Goal: Information Seeking & Learning: Learn about a topic

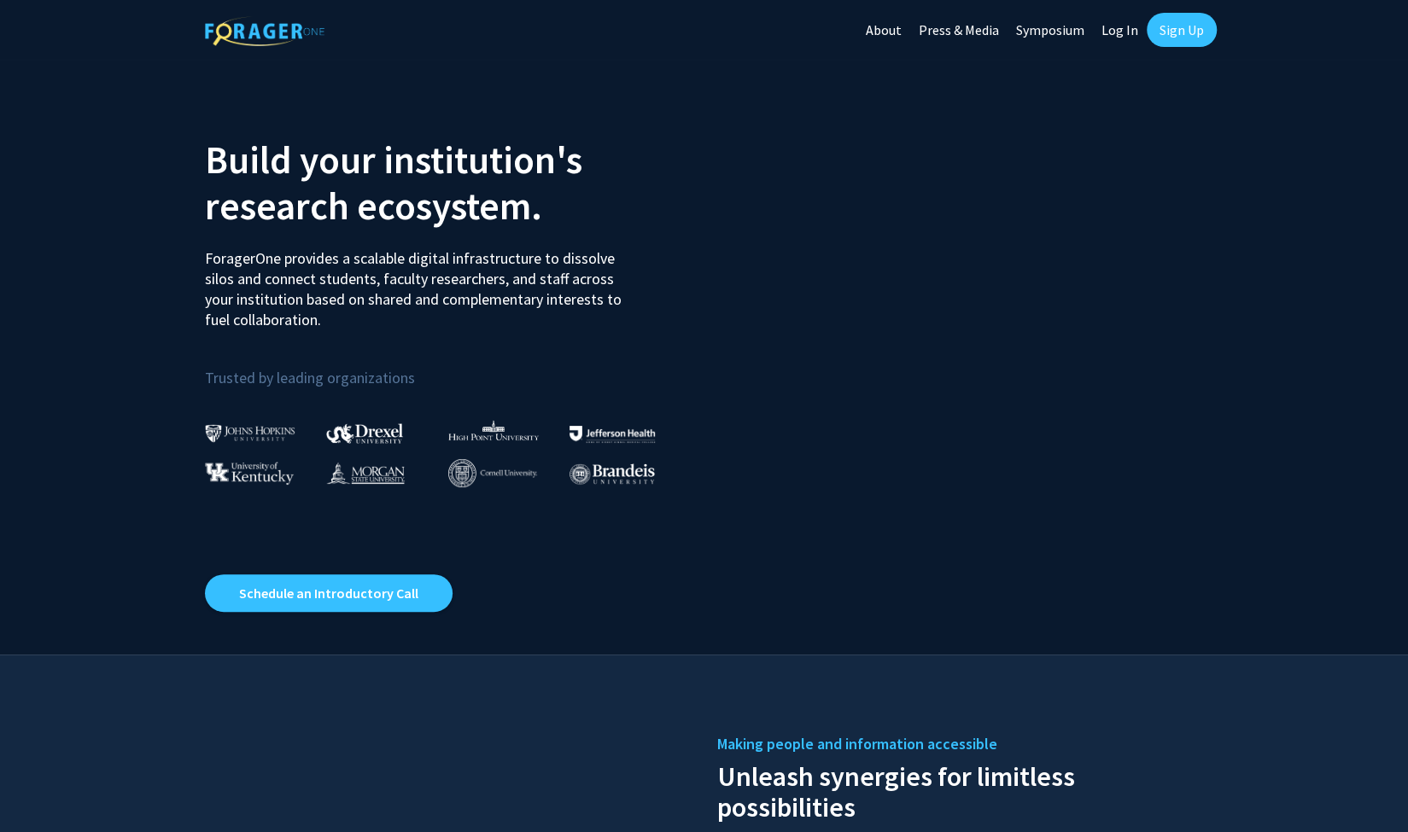
click at [1111, 28] on link "Log In" at bounding box center [1120, 30] width 54 height 60
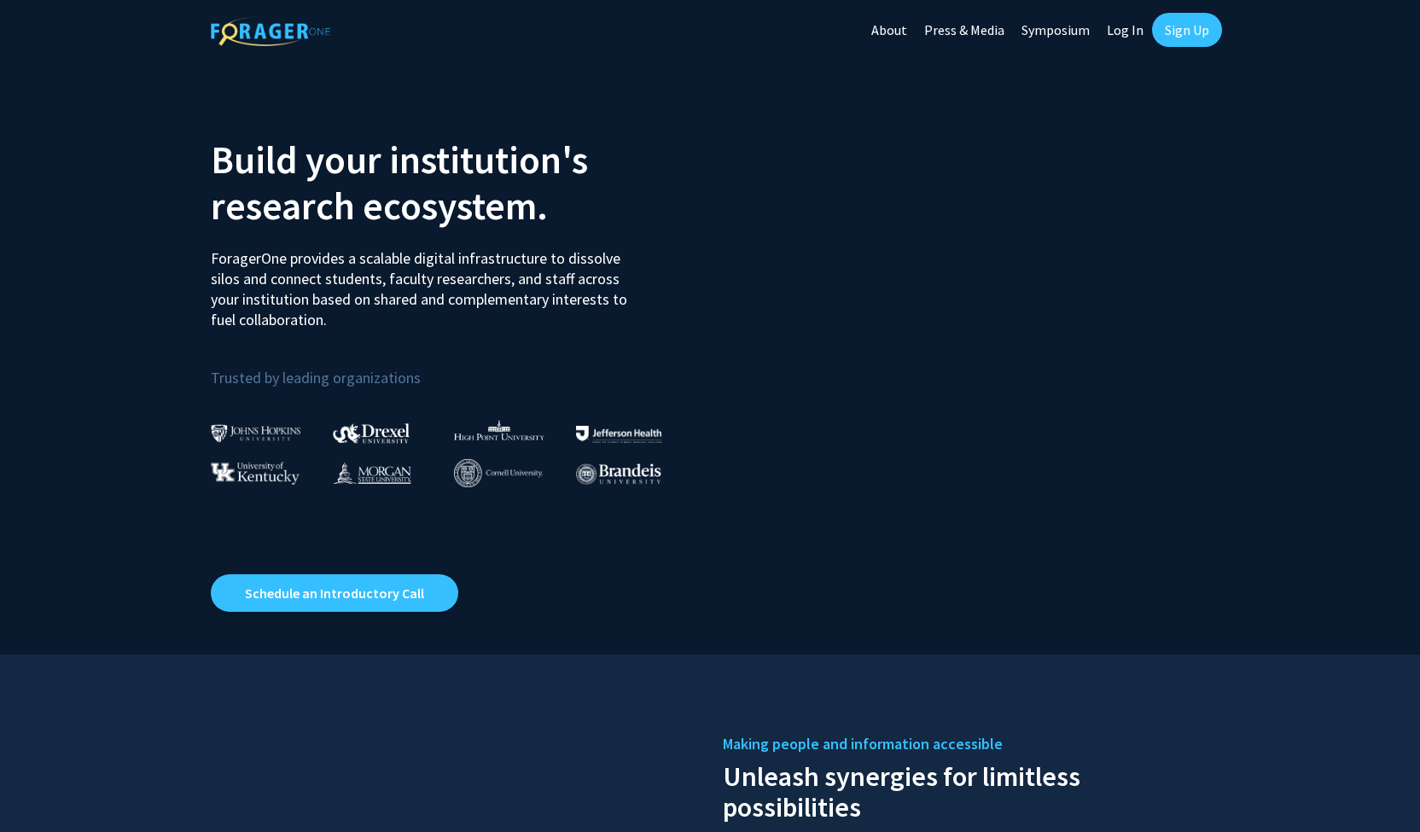
select select
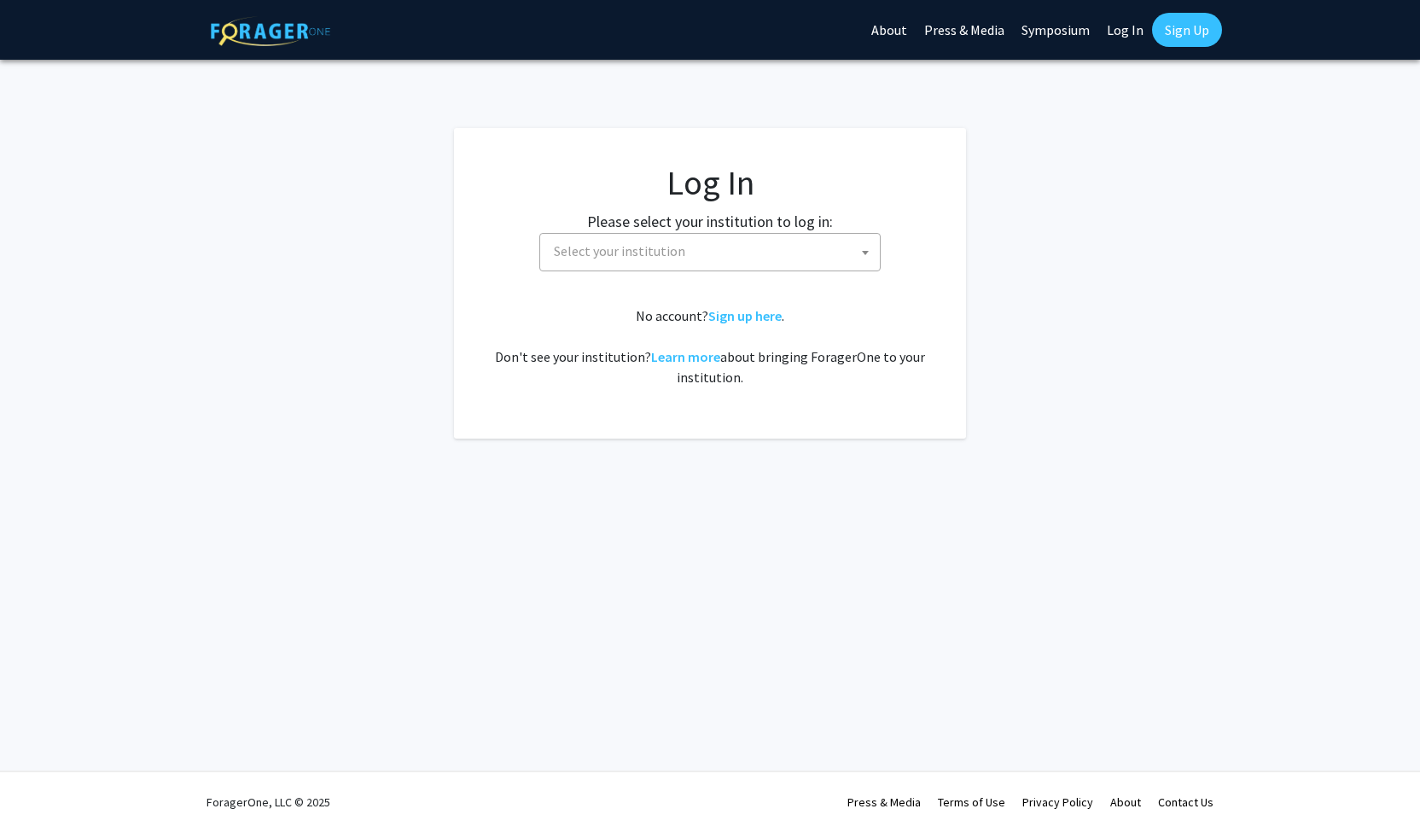
click at [743, 249] on span "Select your institution" at bounding box center [713, 251] width 333 height 35
click at [644, 294] on input "universiy of missouri" at bounding box center [710, 289] width 333 height 29
click at [594, 288] on input "universiy of missouri" at bounding box center [710, 289] width 333 height 29
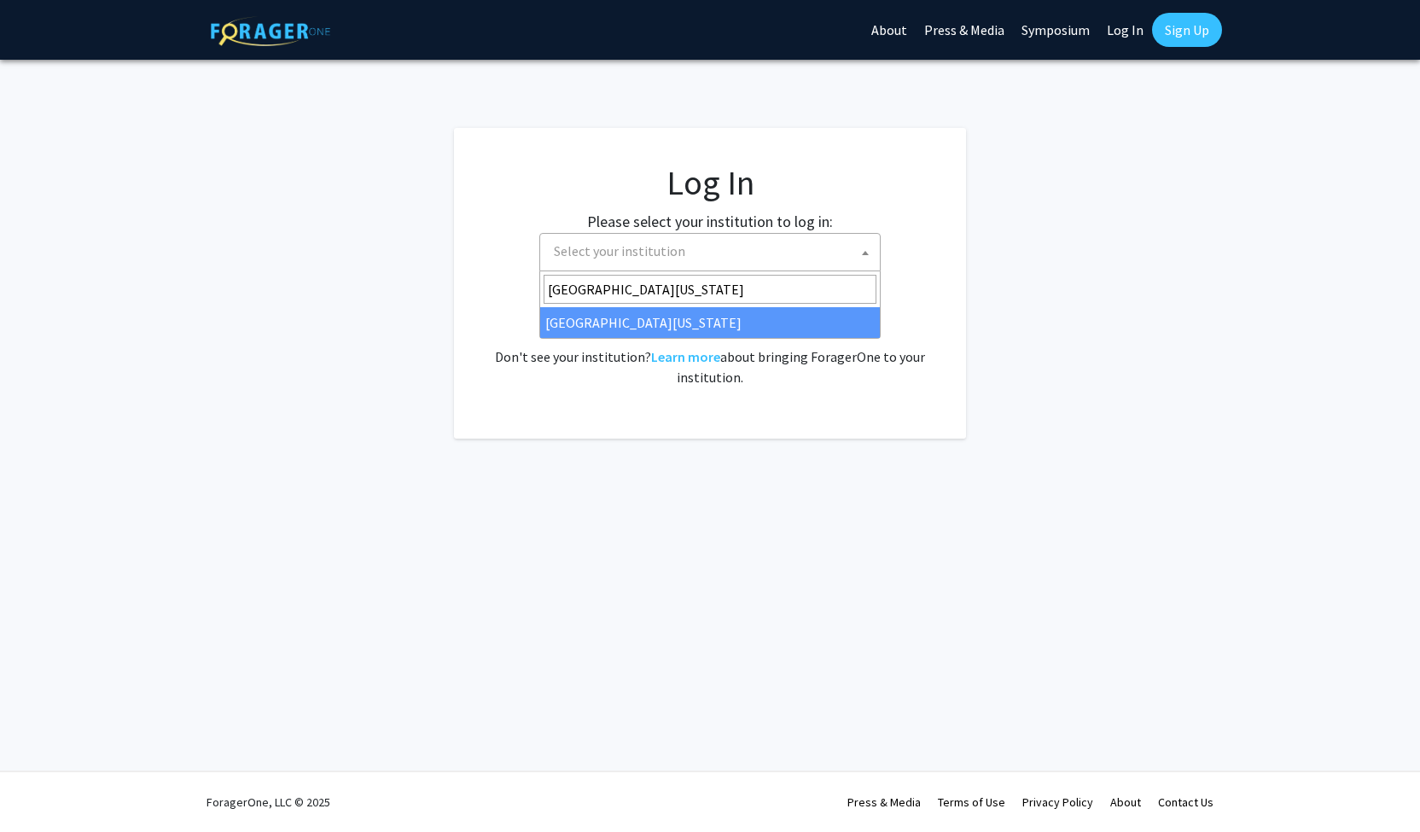
type input "university of missouri"
select select "33"
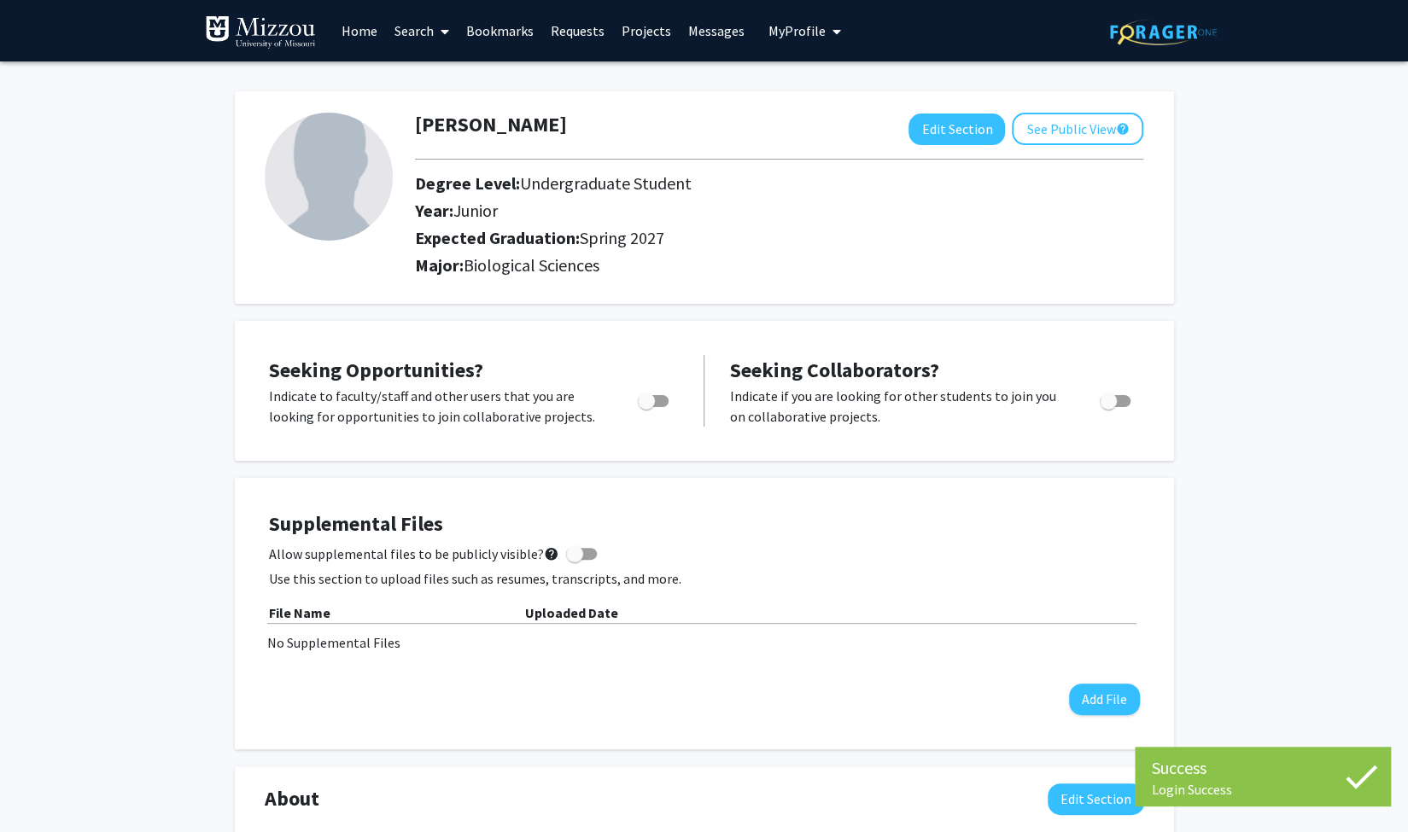
click at [410, 28] on link "Search" at bounding box center [422, 31] width 72 height 60
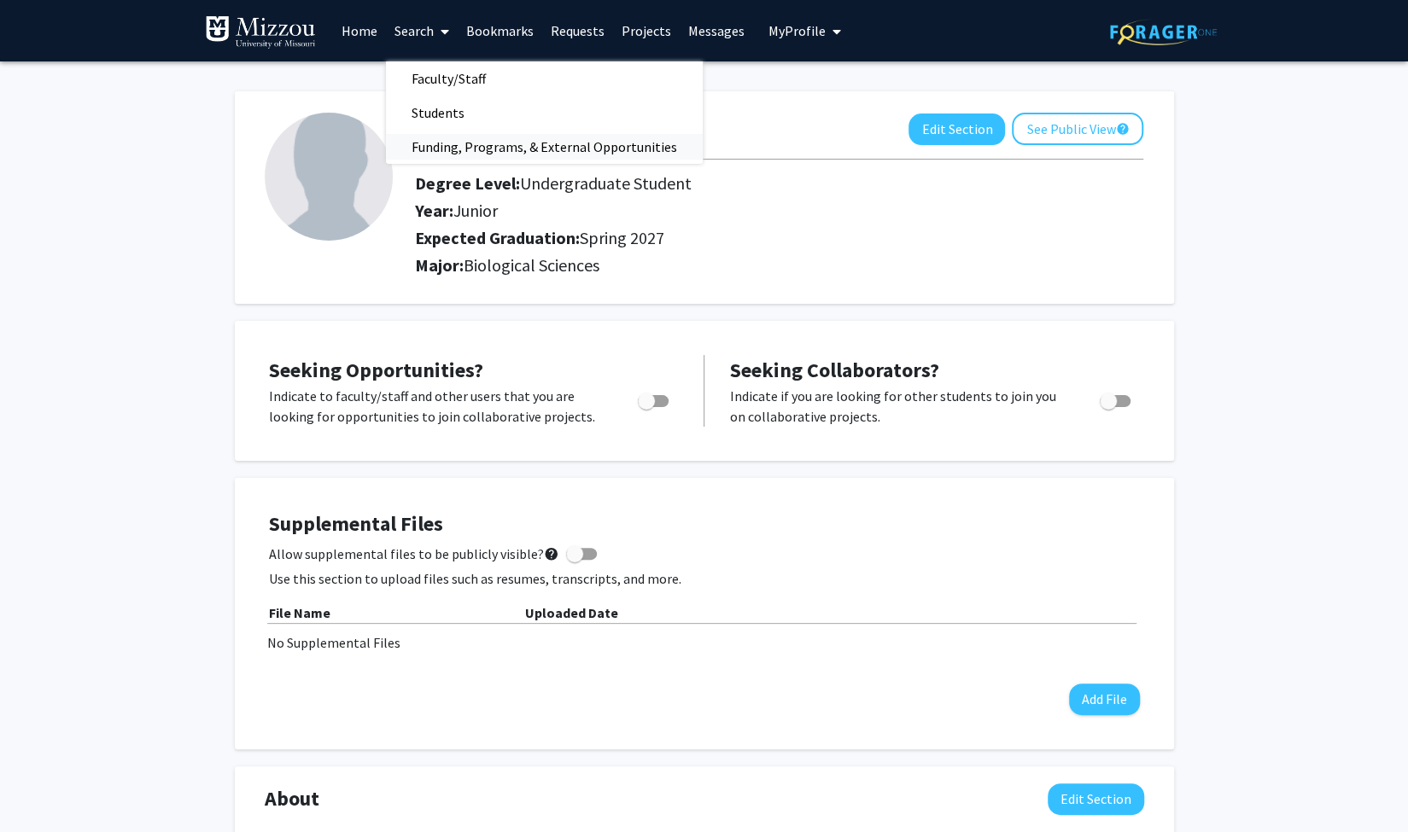
click at [434, 149] on span "Funding, Programs, & External Opportunities" at bounding box center [544, 147] width 317 height 34
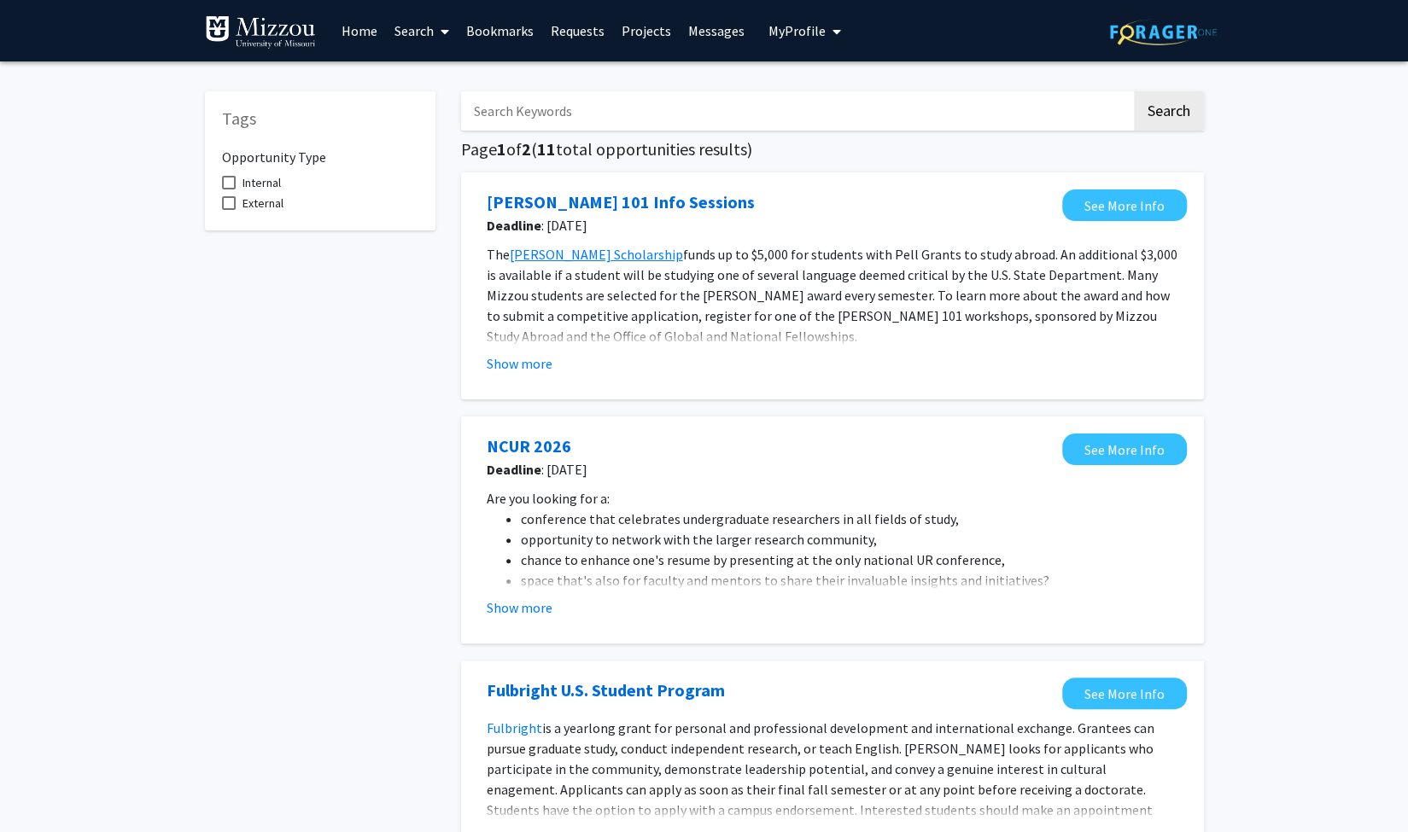
click at [359, 26] on link "Home" at bounding box center [359, 31] width 53 height 60
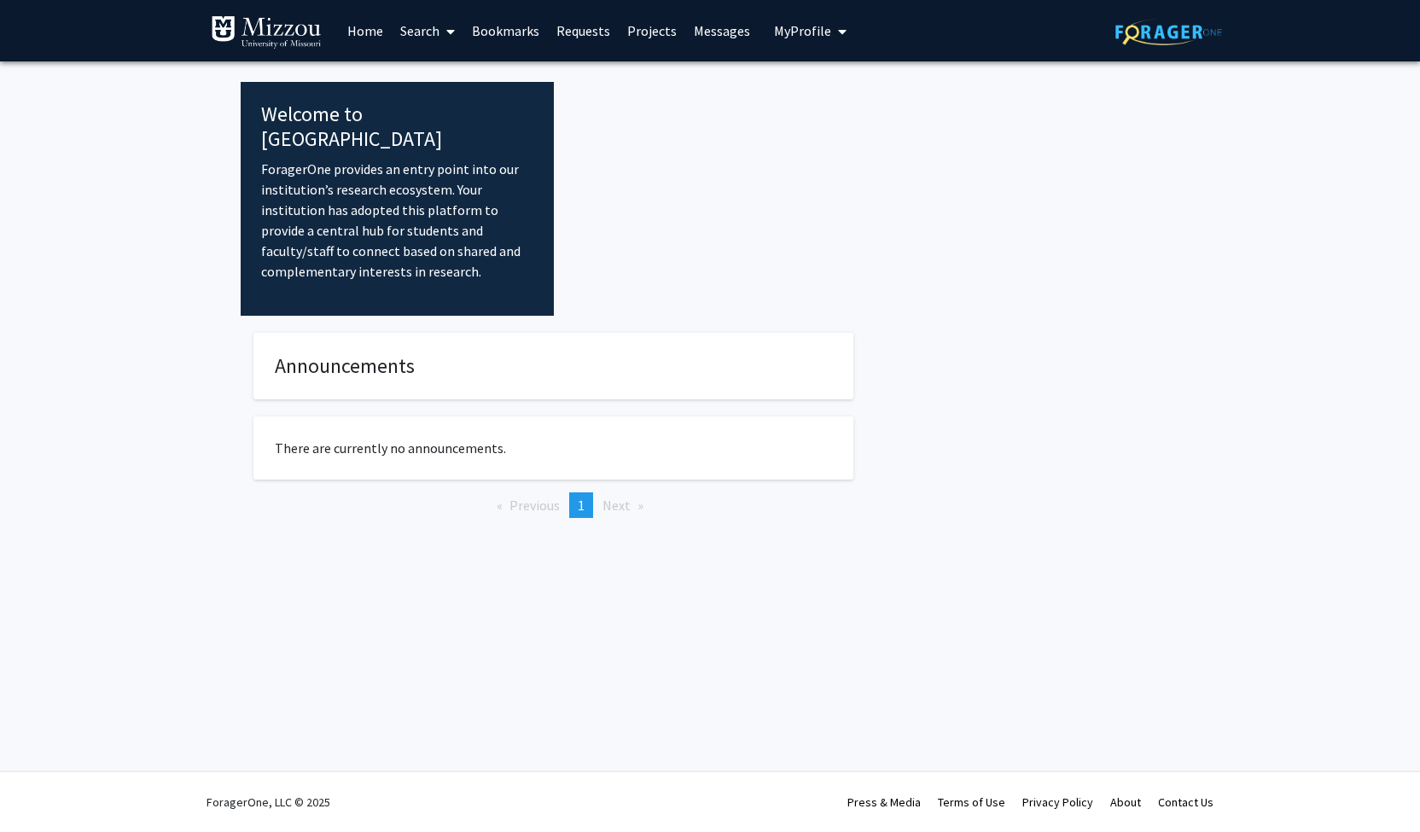
click at [658, 26] on link "Projects" at bounding box center [652, 31] width 67 height 60
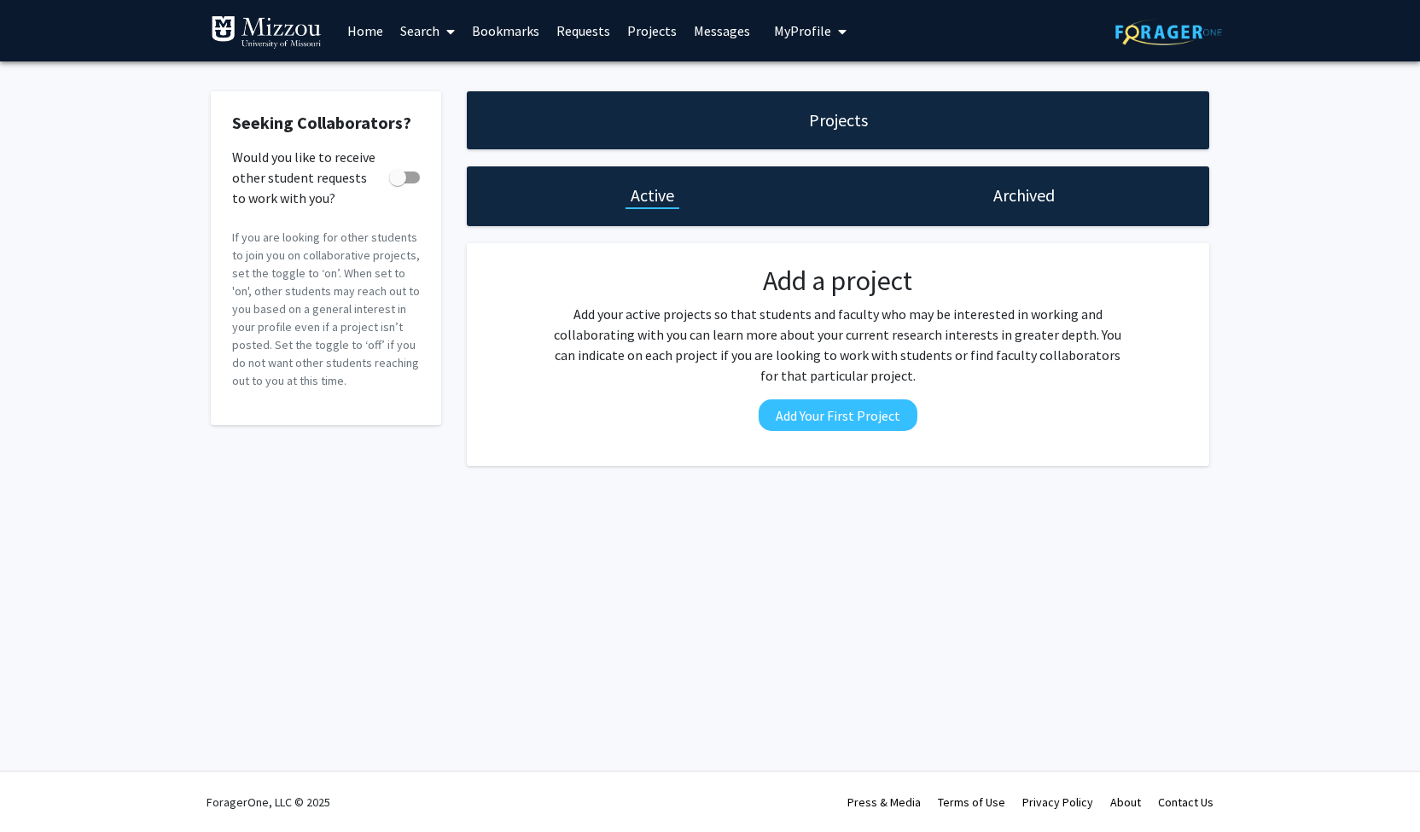
click at [593, 36] on link "Requests" at bounding box center [583, 31] width 71 height 60
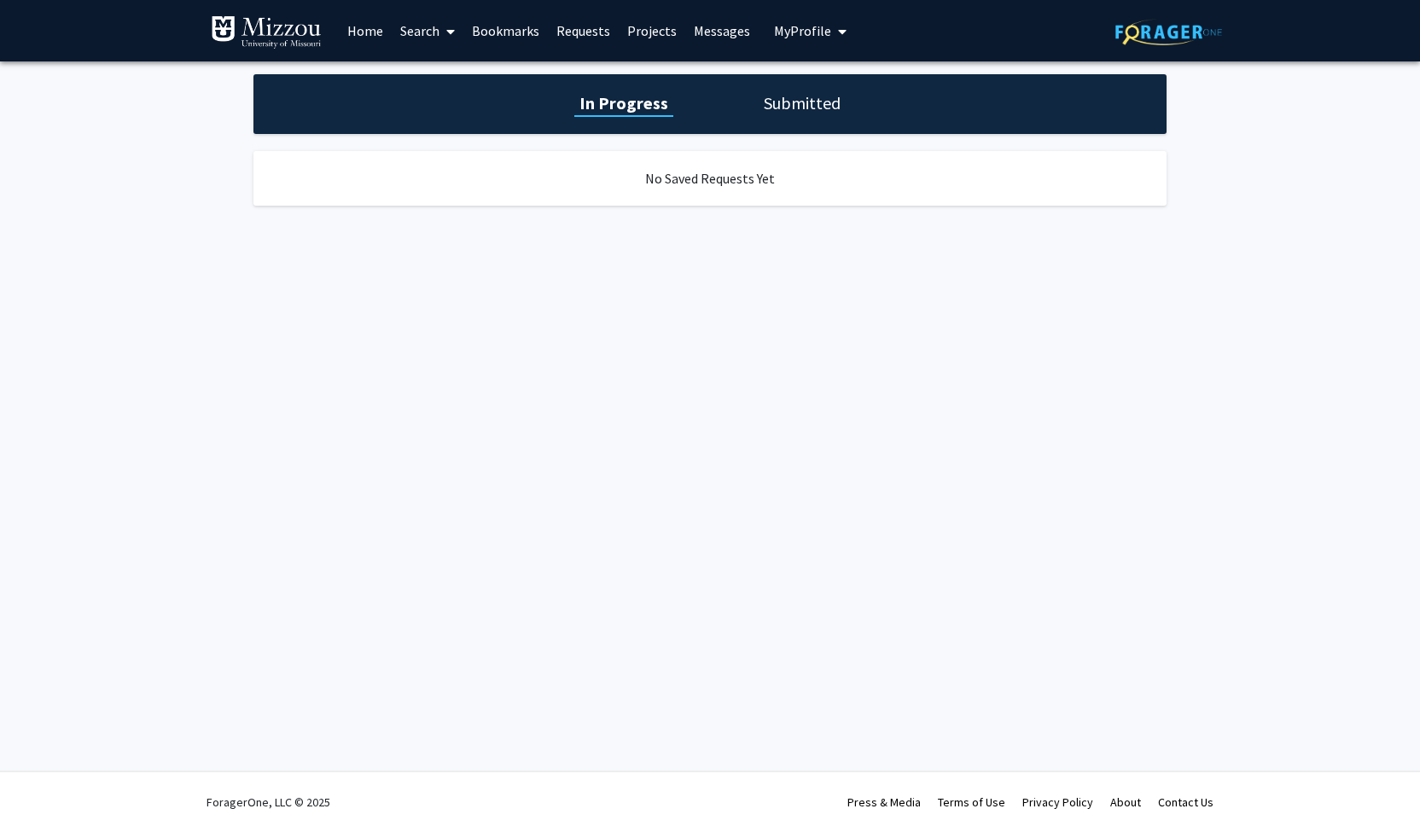
click at [501, 28] on link "Bookmarks" at bounding box center [505, 31] width 85 height 60
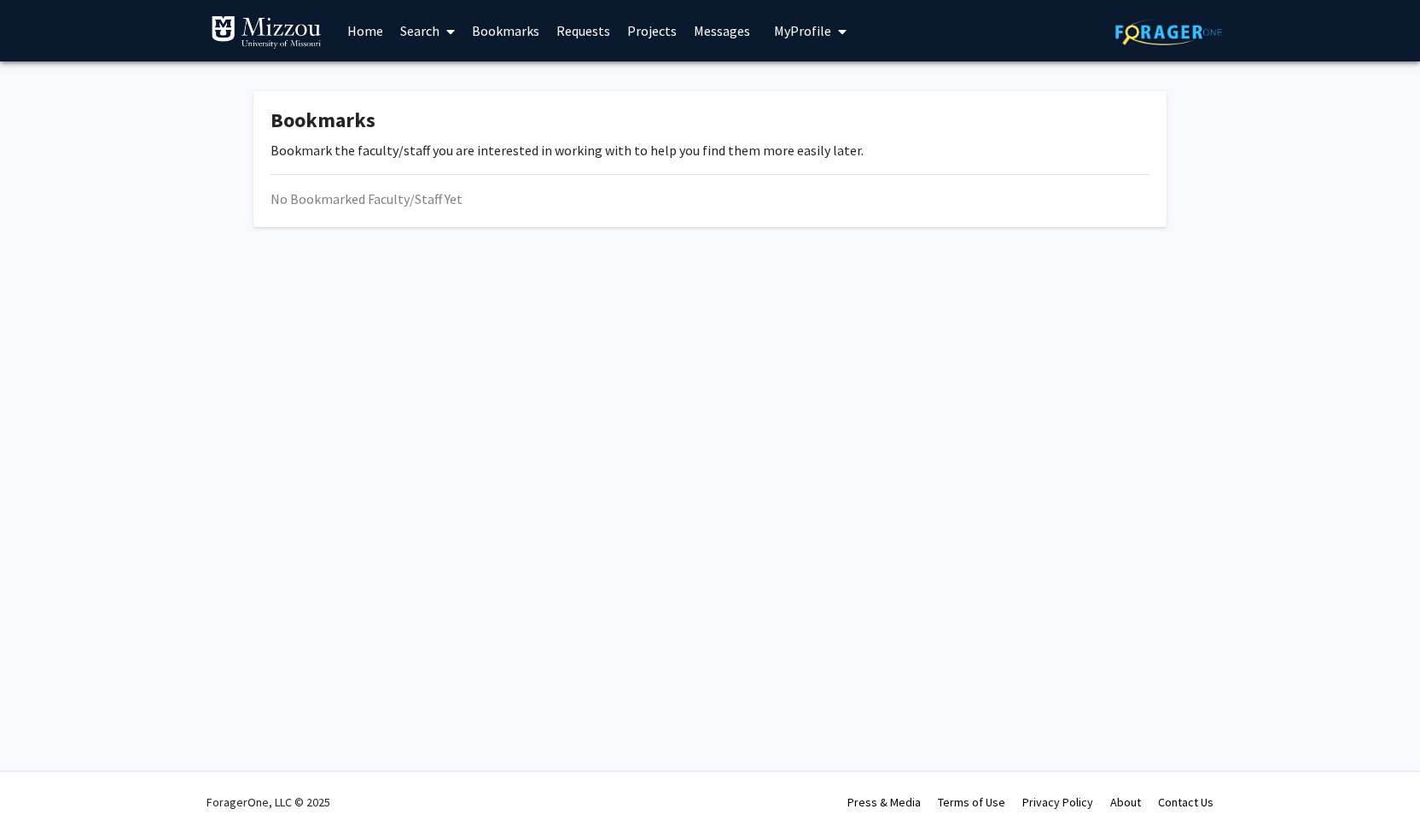
click at [388, 25] on link "Home" at bounding box center [365, 31] width 53 height 60
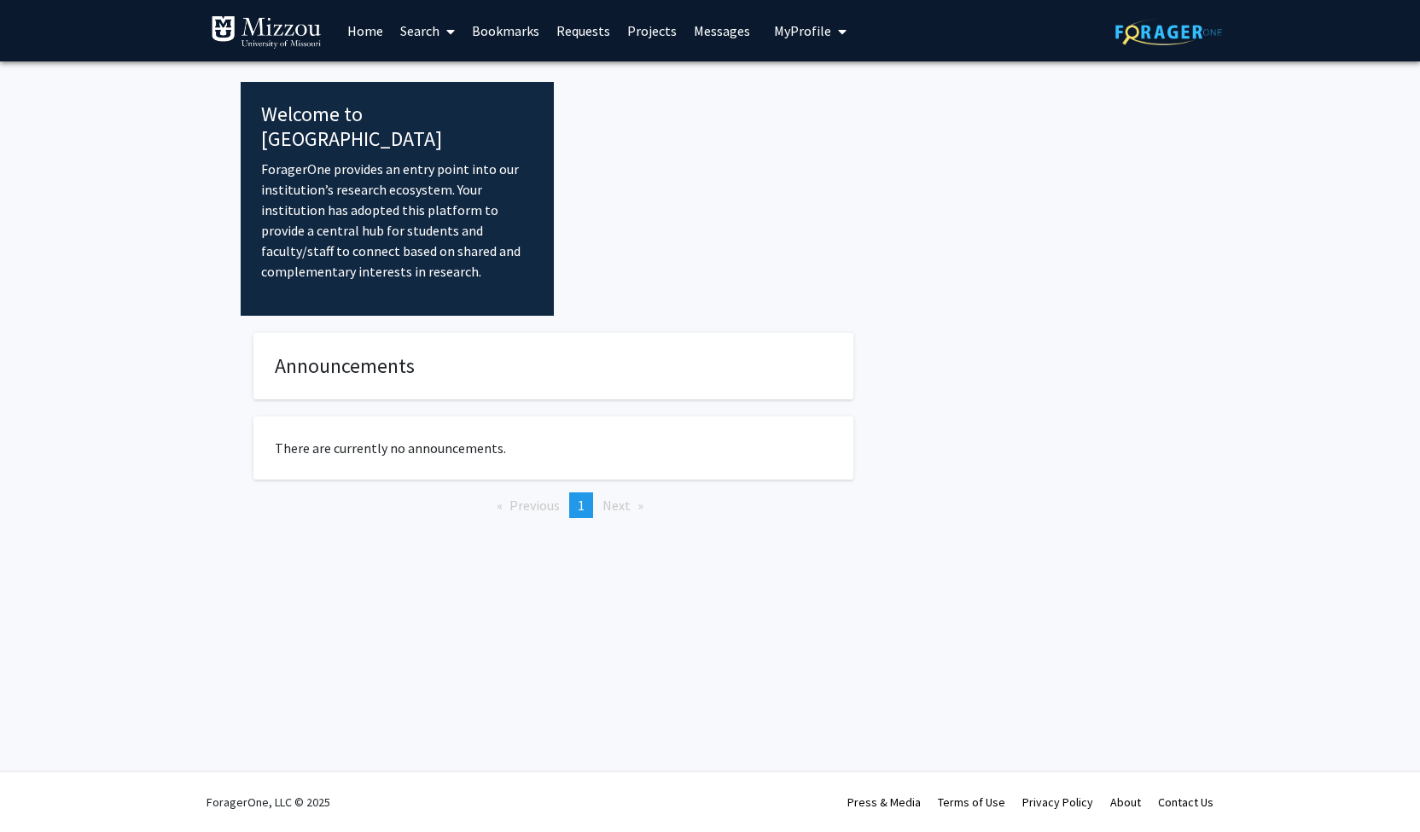
click at [362, 31] on link "Home" at bounding box center [365, 31] width 53 height 60
click at [364, 107] on h4 "Welcome to [GEOGRAPHIC_DATA]" at bounding box center [397, 127] width 272 height 50
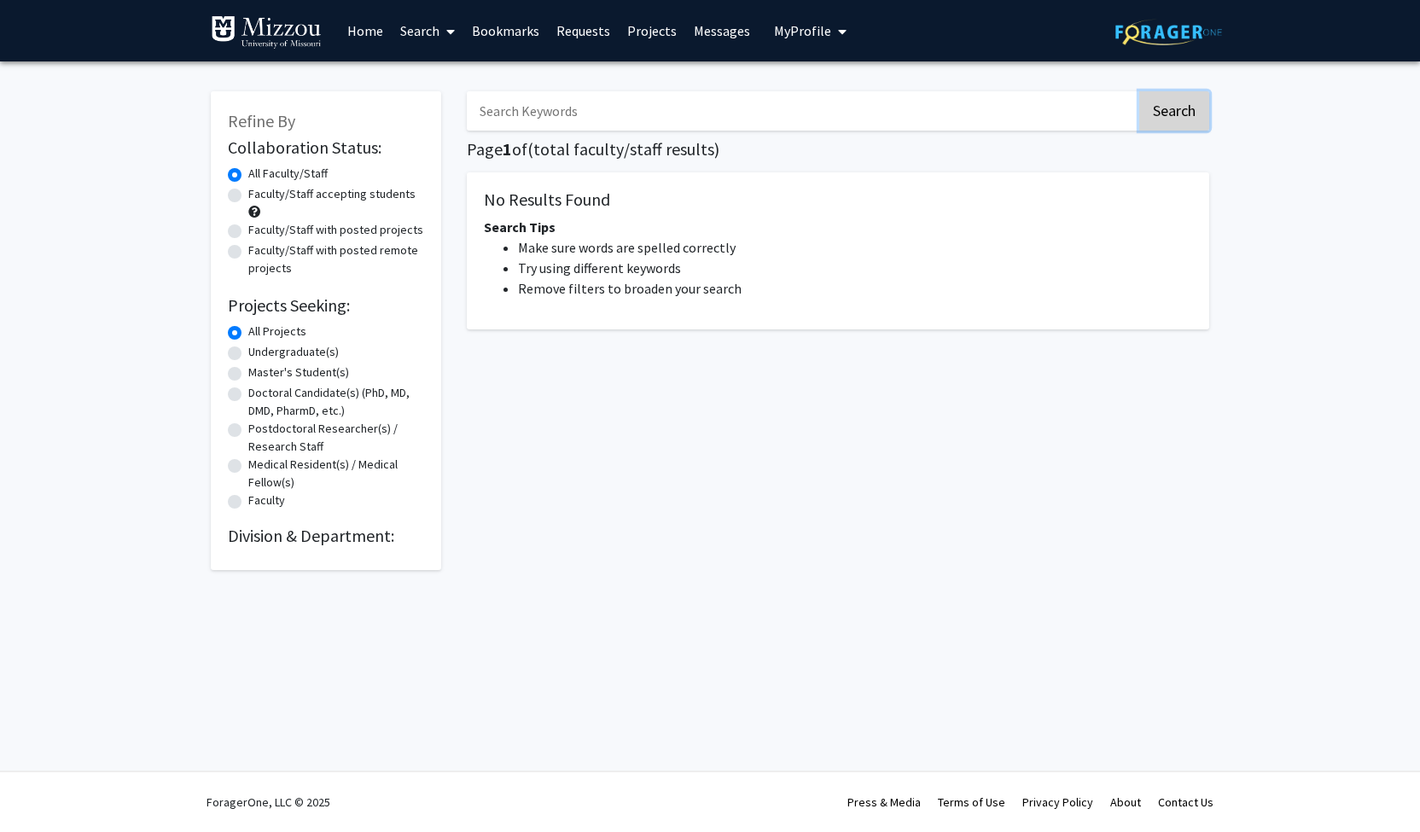
click at [1159, 120] on button "Search" at bounding box center [1175, 110] width 70 height 39
click at [1140, 119] on button "Search" at bounding box center [1175, 110] width 70 height 39
click at [1185, 101] on button "Search" at bounding box center [1175, 110] width 70 height 39
click at [385, 202] on label "Faculty/Staff accepting students" at bounding box center [331, 194] width 167 height 18
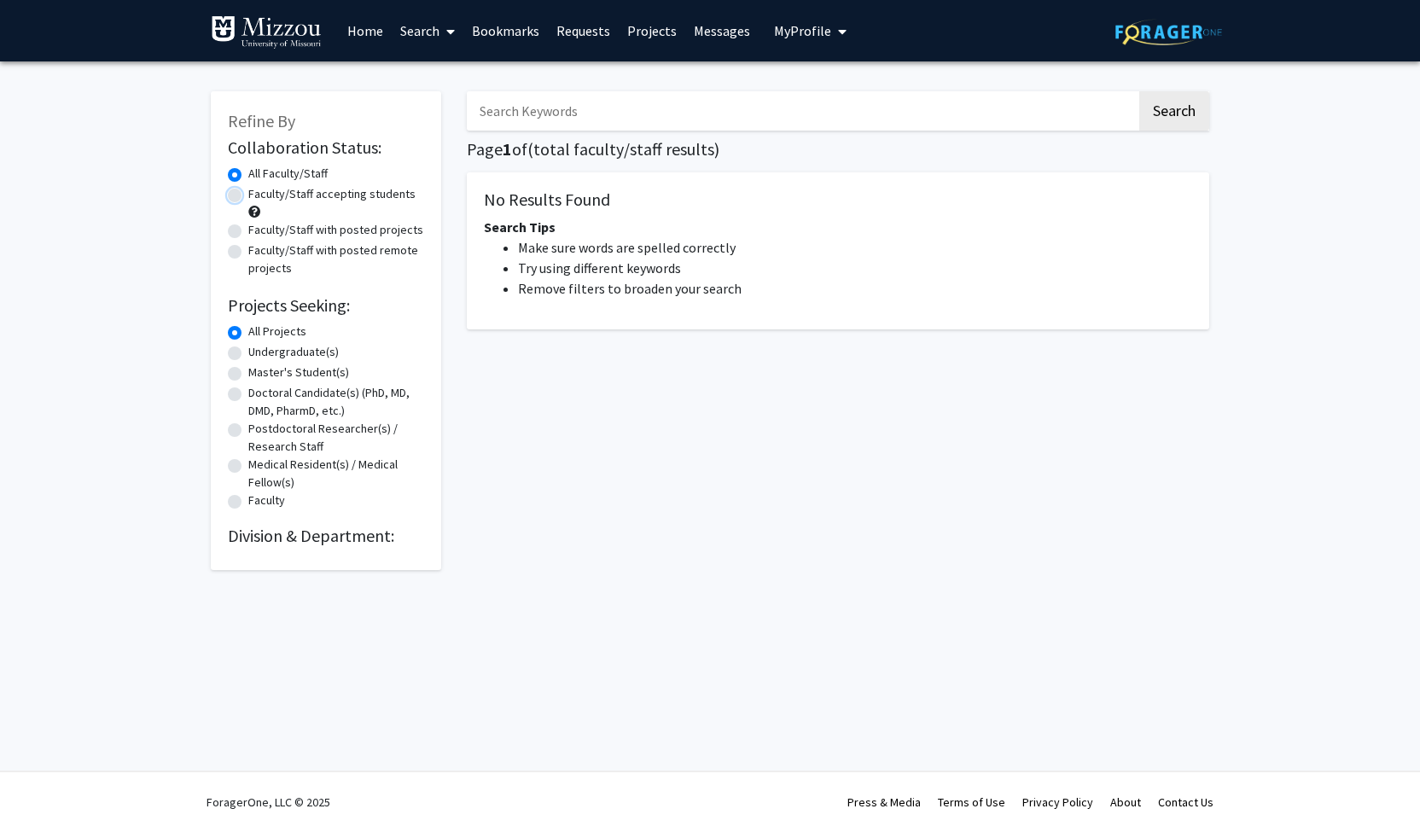
click at [259, 196] on input "Faculty/Staff accepting students" at bounding box center [253, 190] width 11 height 11
radio input "true"
click at [1163, 100] on button "Search" at bounding box center [1175, 110] width 70 height 39
radio input "true"
click at [1161, 108] on button "Search" at bounding box center [1175, 110] width 70 height 39
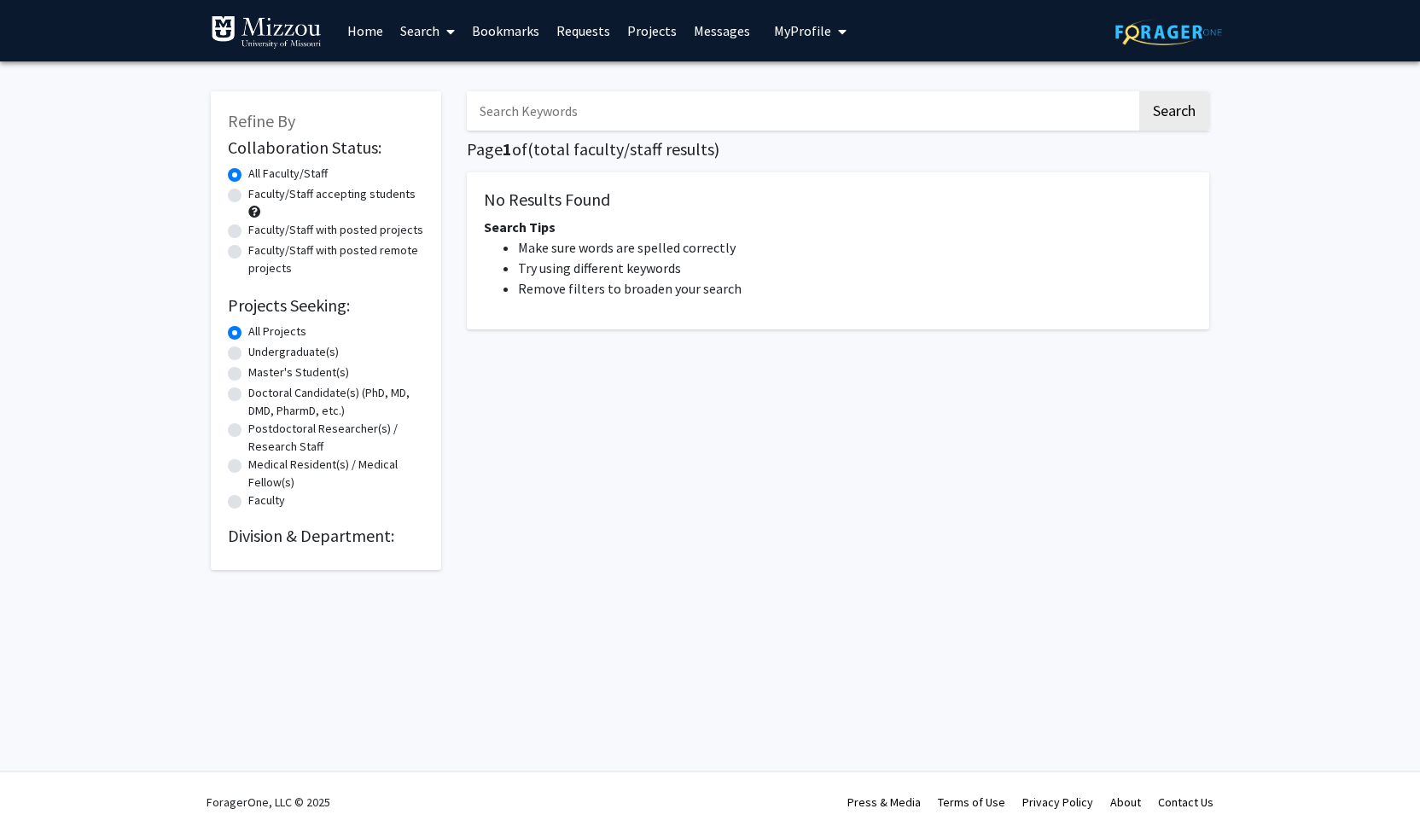
click at [289, 353] on label "Undergraduate(s)" at bounding box center [293, 352] width 90 height 18
click at [259, 353] on input "Undergraduate(s)" at bounding box center [253, 348] width 11 height 11
radio input "true"
click at [367, 197] on label "Faculty/Staff accepting students" at bounding box center [331, 194] width 167 height 18
click at [259, 196] on input "Faculty/Staff accepting students" at bounding box center [253, 190] width 11 height 11
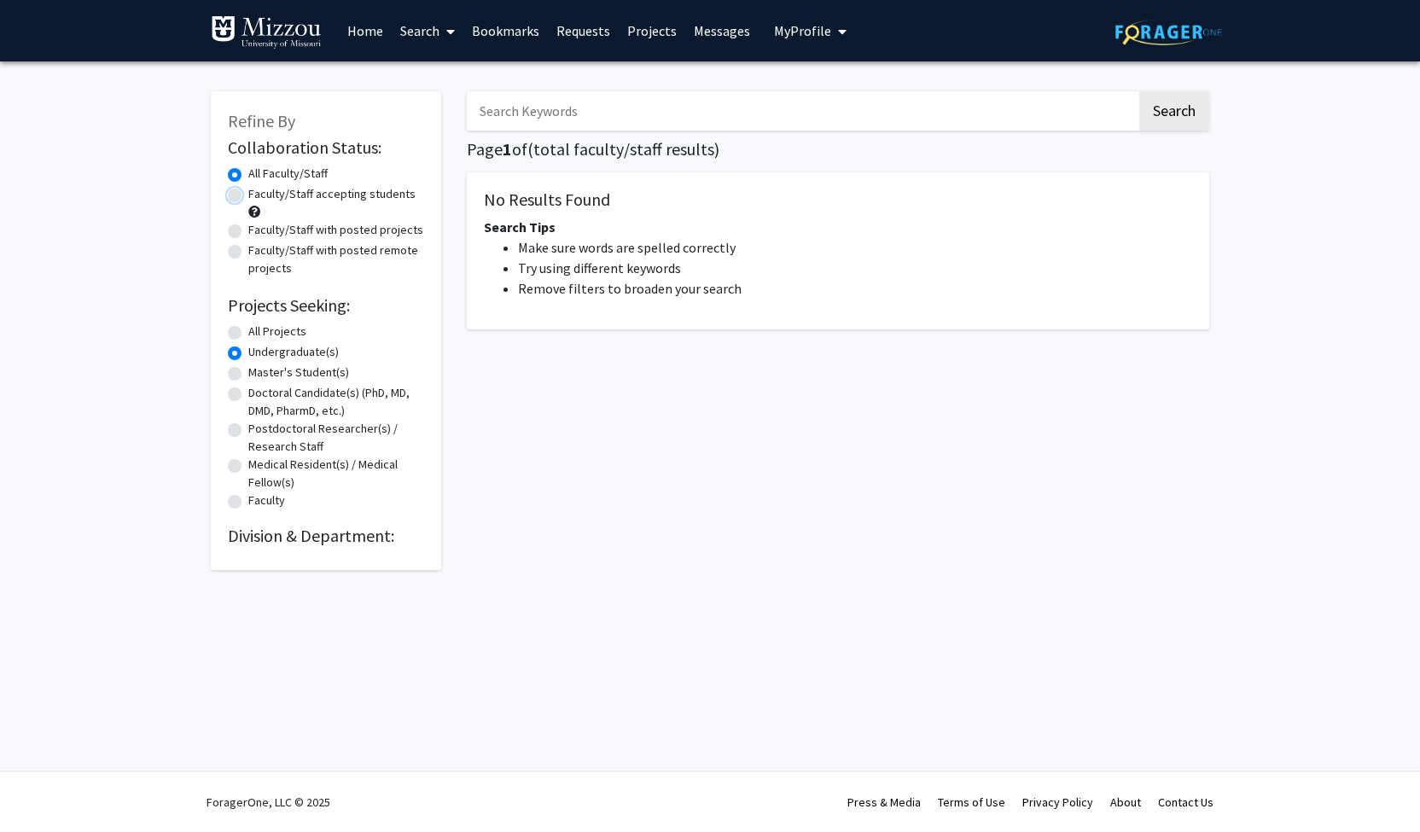
radio input "true"
click at [1176, 122] on button "Search" at bounding box center [1175, 110] width 70 height 39
radio input "true"
click at [502, 124] on input "Search Keywords" at bounding box center [802, 110] width 670 height 39
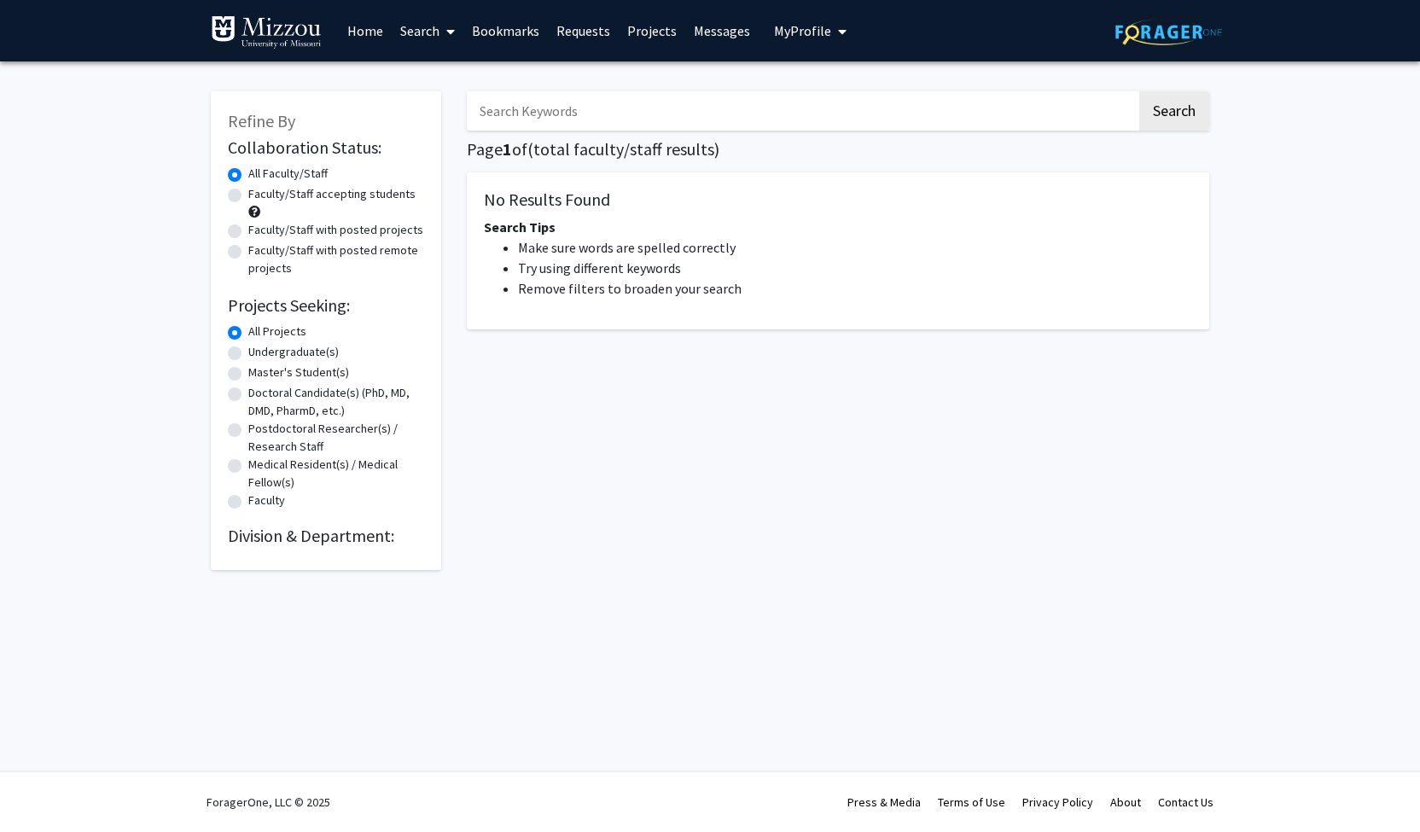
drag, startPoint x: 502, startPoint y: 124, endPoint x: 761, endPoint y: 12, distance: 282.6
click at [761, 12] on div "Skip navigation Home Search Bookmarks Requests Projects Messages My Profile Tor…" at bounding box center [710, 416] width 1420 height 832
click at [1140, 91] on button "Search" at bounding box center [1175, 110] width 70 height 39
click at [1157, 120] on button "Search" at bounding box center [1175, 110] width 70 height 39
click at [640, 108] on input "biology" at bounding box center [802, 110] width 670 height 39
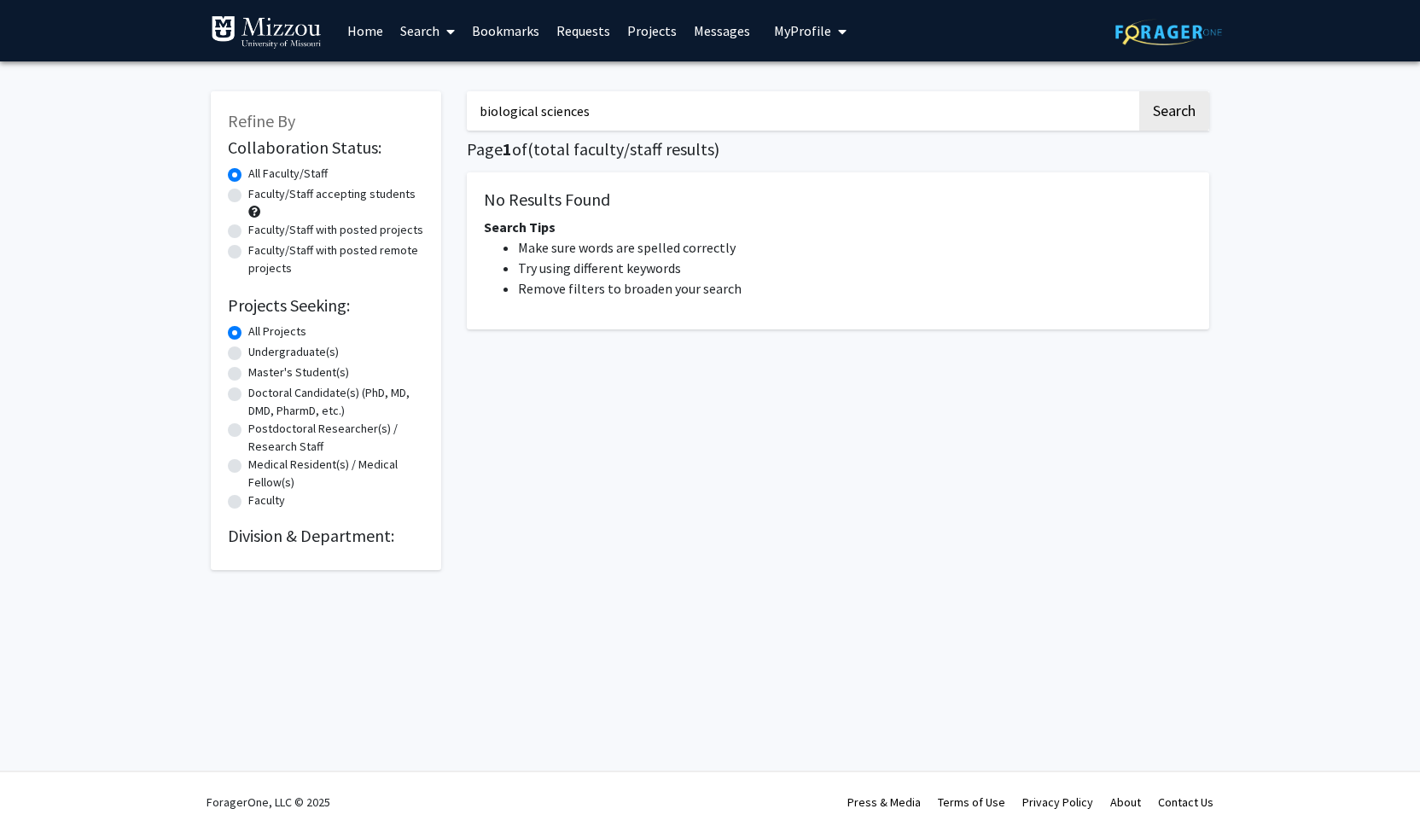
type input "biological sciences"
click at [1140, 91] on button "Search" at bounding box center [1175, 110] width 70 height 39
click at [1191, 132] on div "biological sciences Search Page 1 of ( total faculty/staff results) No Results …" at bounding box center [838, 322] width 768 height 496
click at [1188, 125] on button "Search" at bounding box center [1175, 110] width 70 height 39
click at [353, 192] on label "Faculty/Staff accepting students" at bounding box center [331, 194] width 167 height 18
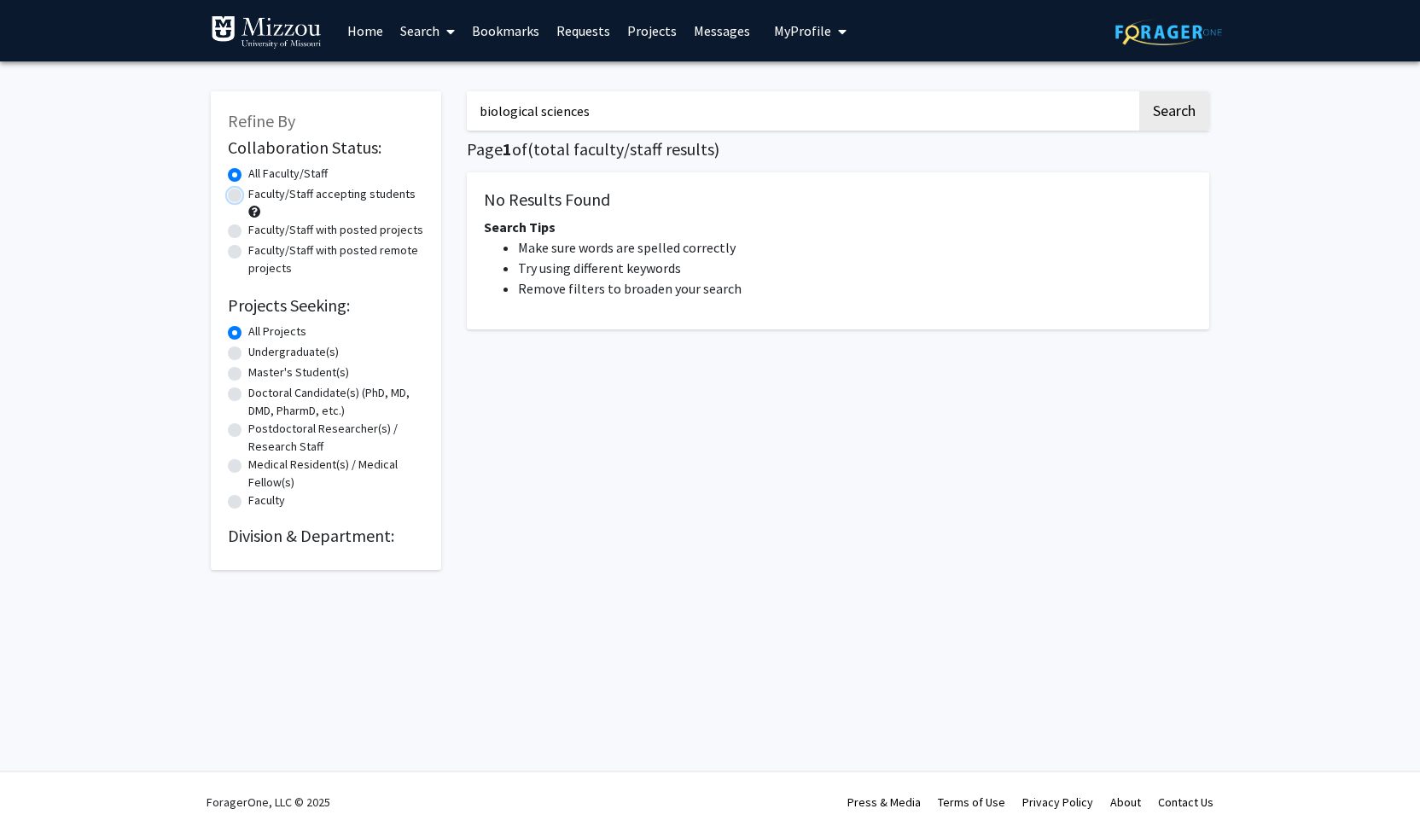
click at [259, 192] on input "Faculty/Staff accepting students" at bounding box center [253, 190] width 11 height 11
radio input "true"
click at [312, 341] on div "All Projects" at bounding box center [326, 333] width 196 height 20
click at [314, 344] on label "Undergraduate(s)" at bounding box center [293, 352] width 90 height 18
click at [259, 344] on input "Undergraduate(s)" at bounding box center [253, 348] width 11 height 11
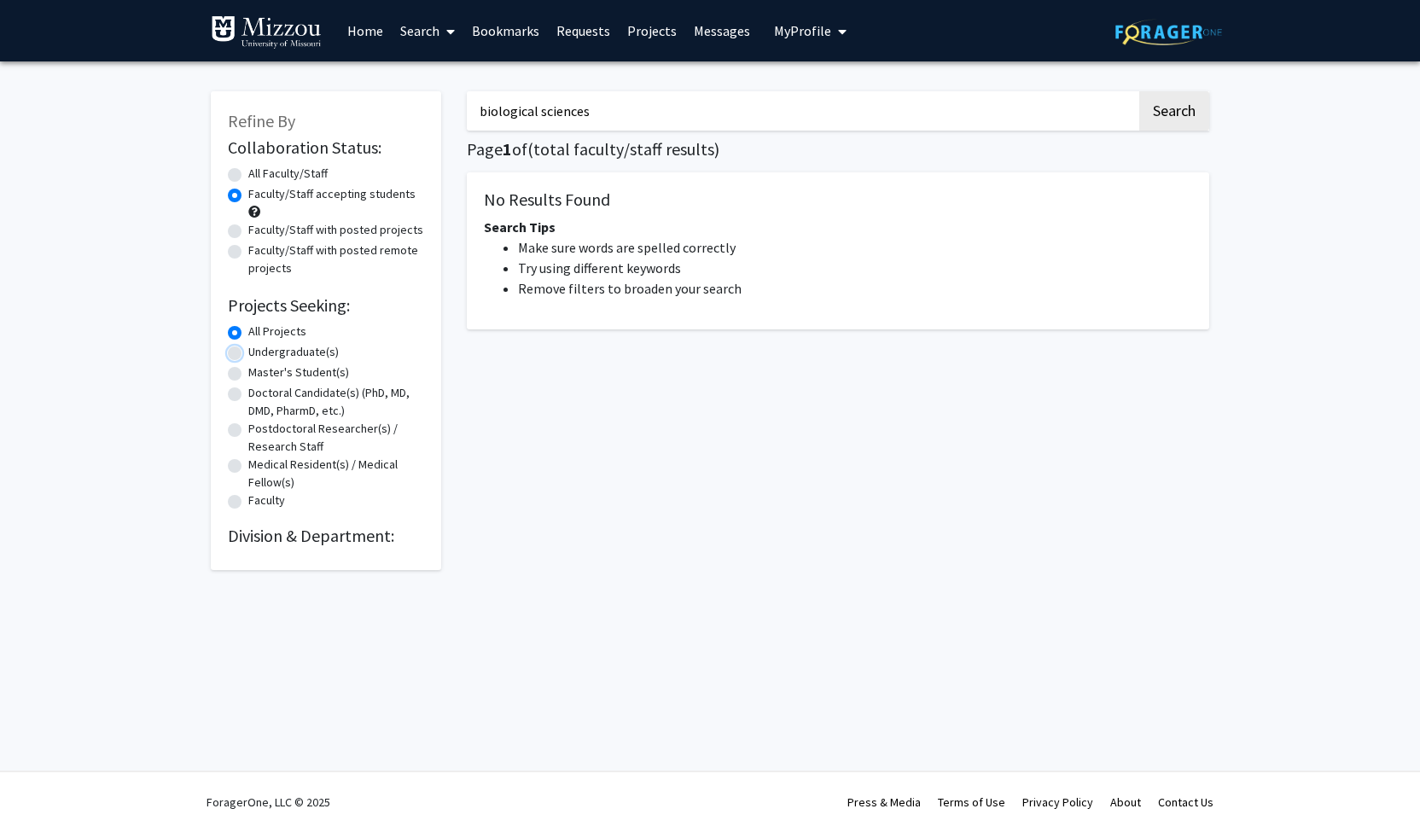
radio input "true"
click at [1180, 121] on button "Search" at bounding box center [1175, 110] width 70 height 39
radio input "true"
drag, startPoint x: 655, startPoint y: 108, endPoint x: 288, endPoint y: 76, distance: 368.5
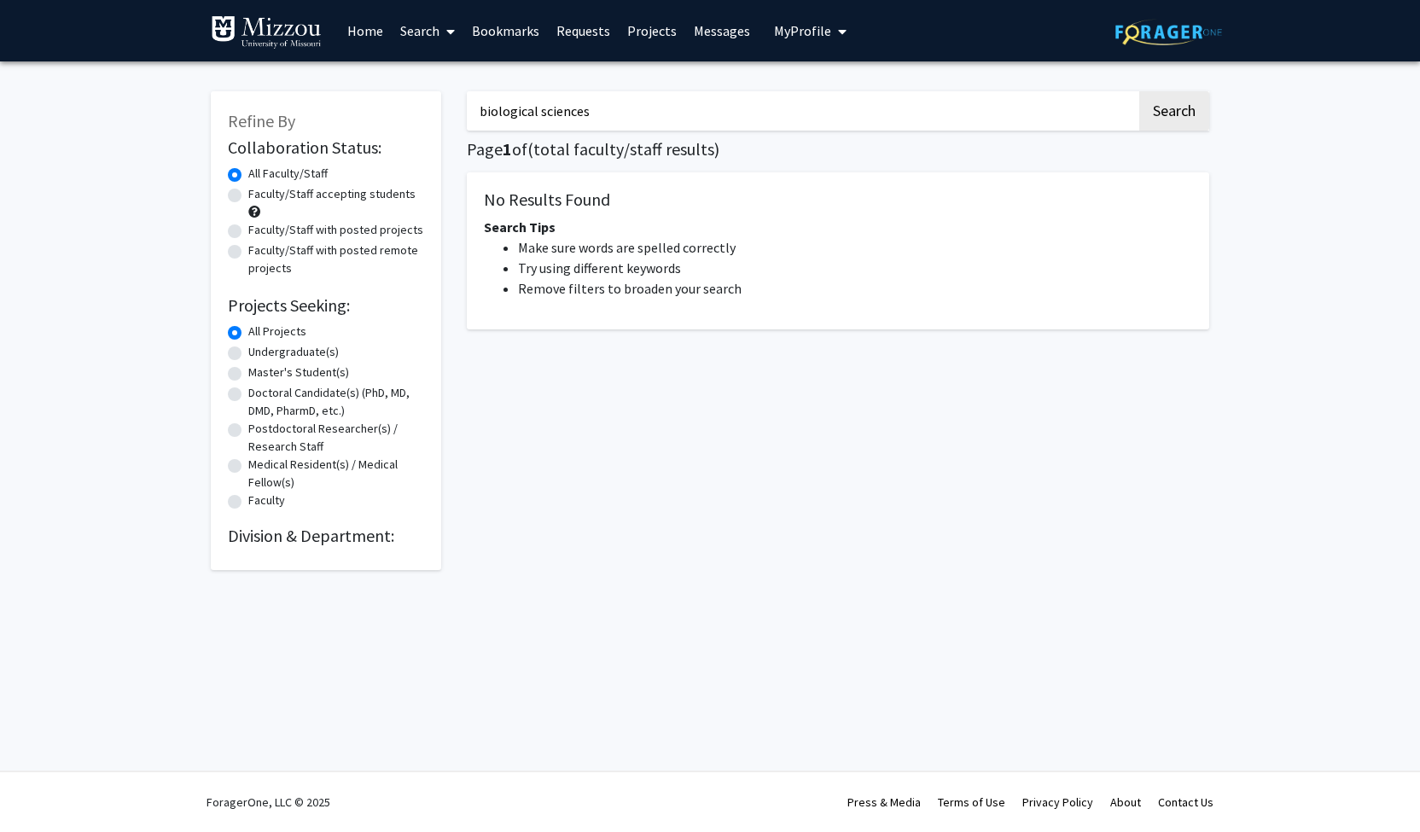
click at [288, 76] on div "Refine By Collaboration Status: Collaboration Status All Faculty/Staff Collabor…" at bounding box center [710, 322] width 1024 height 496
click at [533, 312] on div "No Results Found Search Tips Make sure words are spelled correctly Try using di…" at bounding box center [838, 250] width 743 height 157
click at [256, 174] on label "All Faculty/Staff" at bounding box center [287, 174] width 79 height 18
click at [256, 174] on input "All Faculty/Staff" at bounding box center [253, 170] width 11 height 11
click at [248, 335] on label "All Projects" at bounding box center [277, 332] width 58 height 18
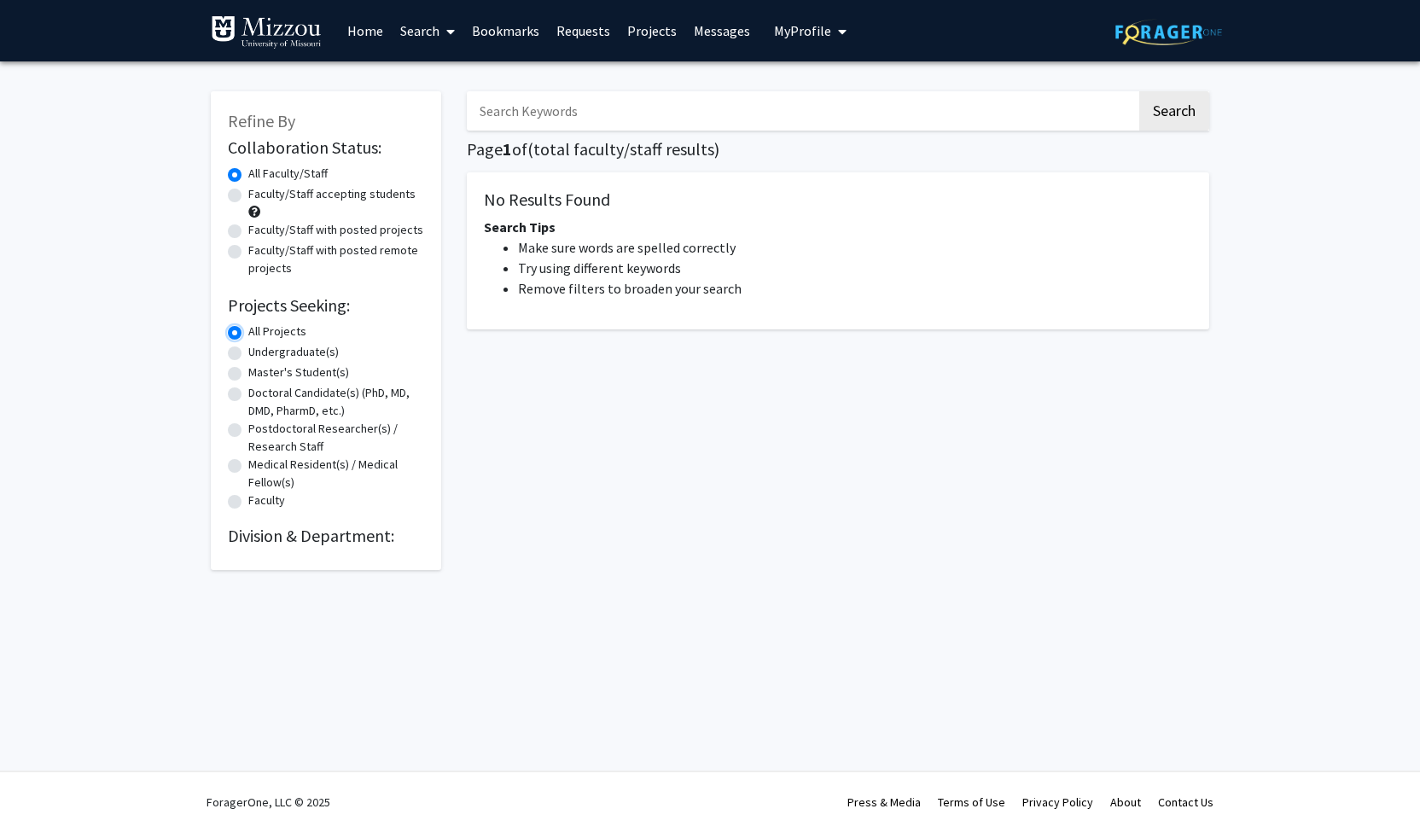
click at [248, 334] on input "All Projects" at bounding box center [253, 328] width 11 height 11
click at [1173, 108] on button "Search" at bounding box center [1175, 110] width 70 height 39
click at [1171, 108] on button "Search" at bounding box center [1175, 110] width 70 height 39
click at [446, 37] on span at bounding box center [447, 32] width 15 height 60
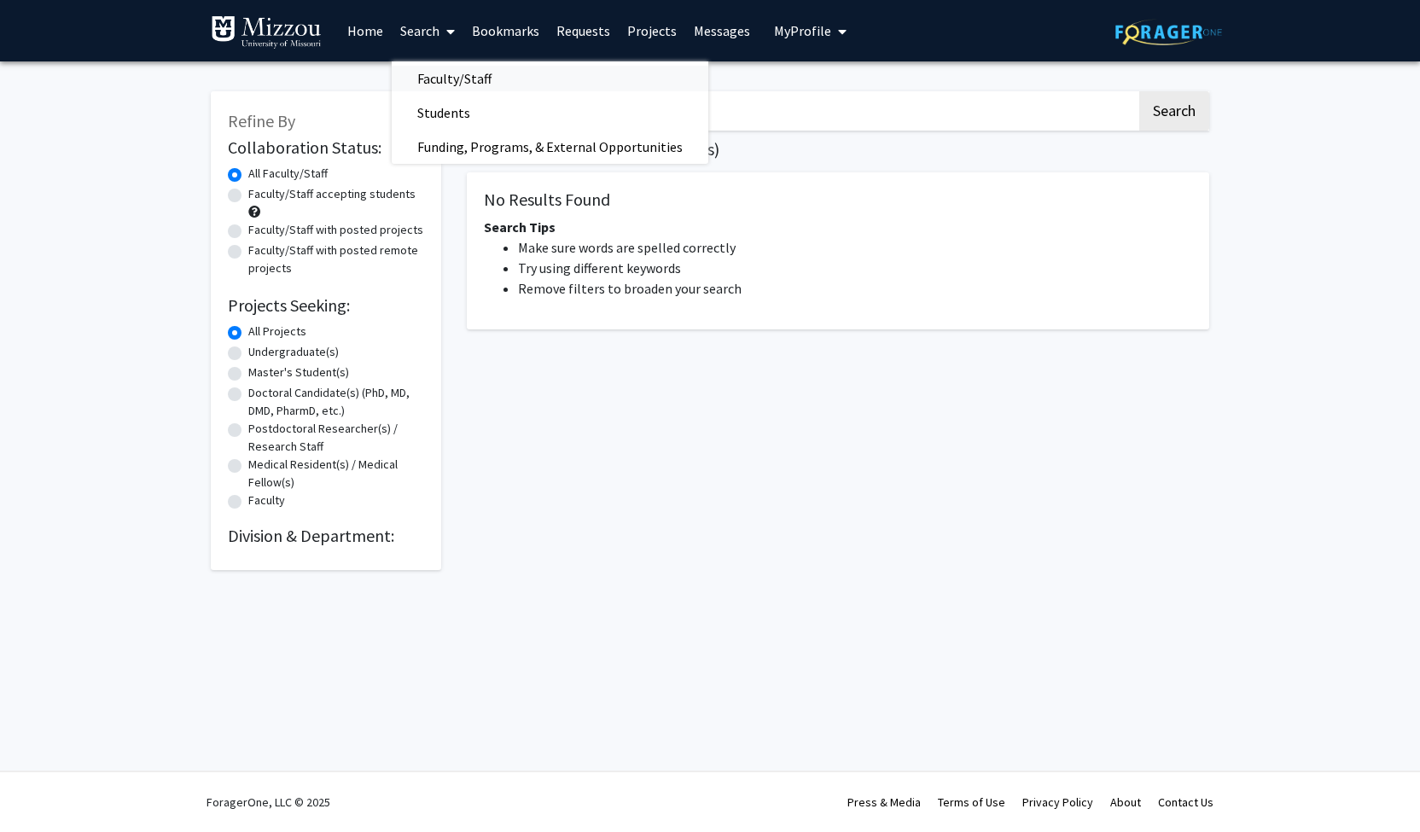
click at [458, 69] on span "Faculty/Staff" at bounding box center [454, 78] width 125 height 34
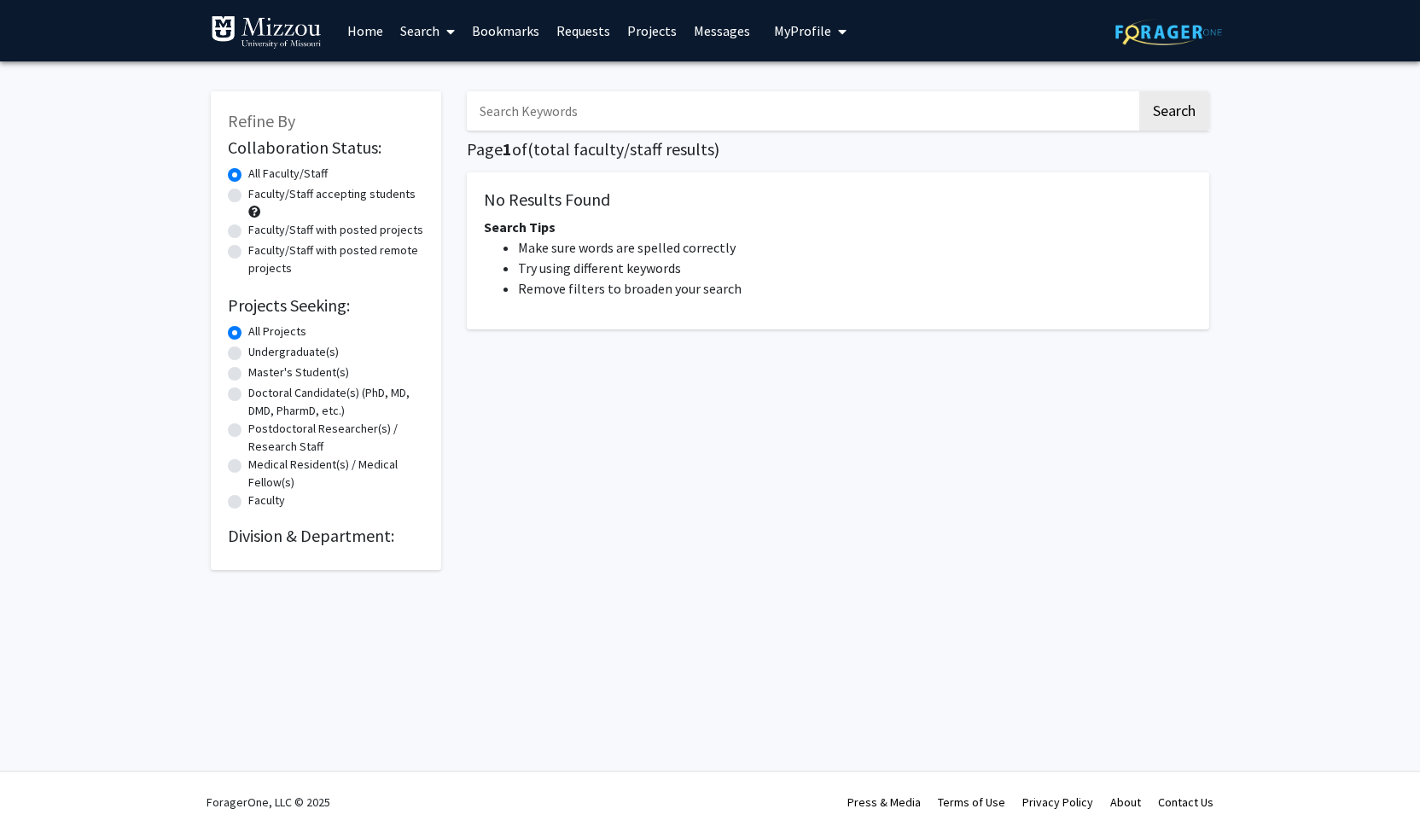
click at [434, 40] on link "Search" at bounding box center [428, 31] width 72 height 60
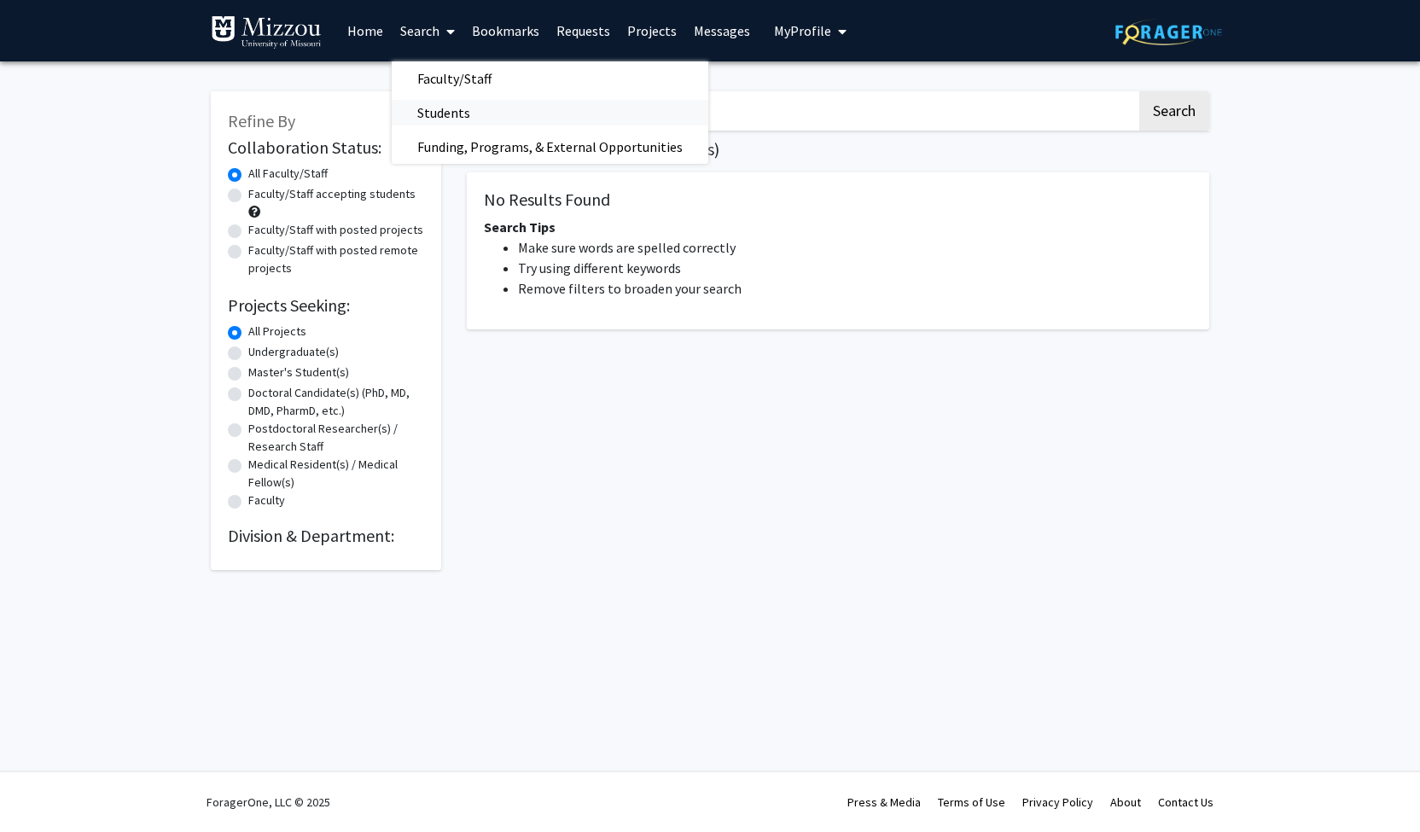
click at [451, 119] on span "Students" at bounding box center [444, 113] width 104 height 34
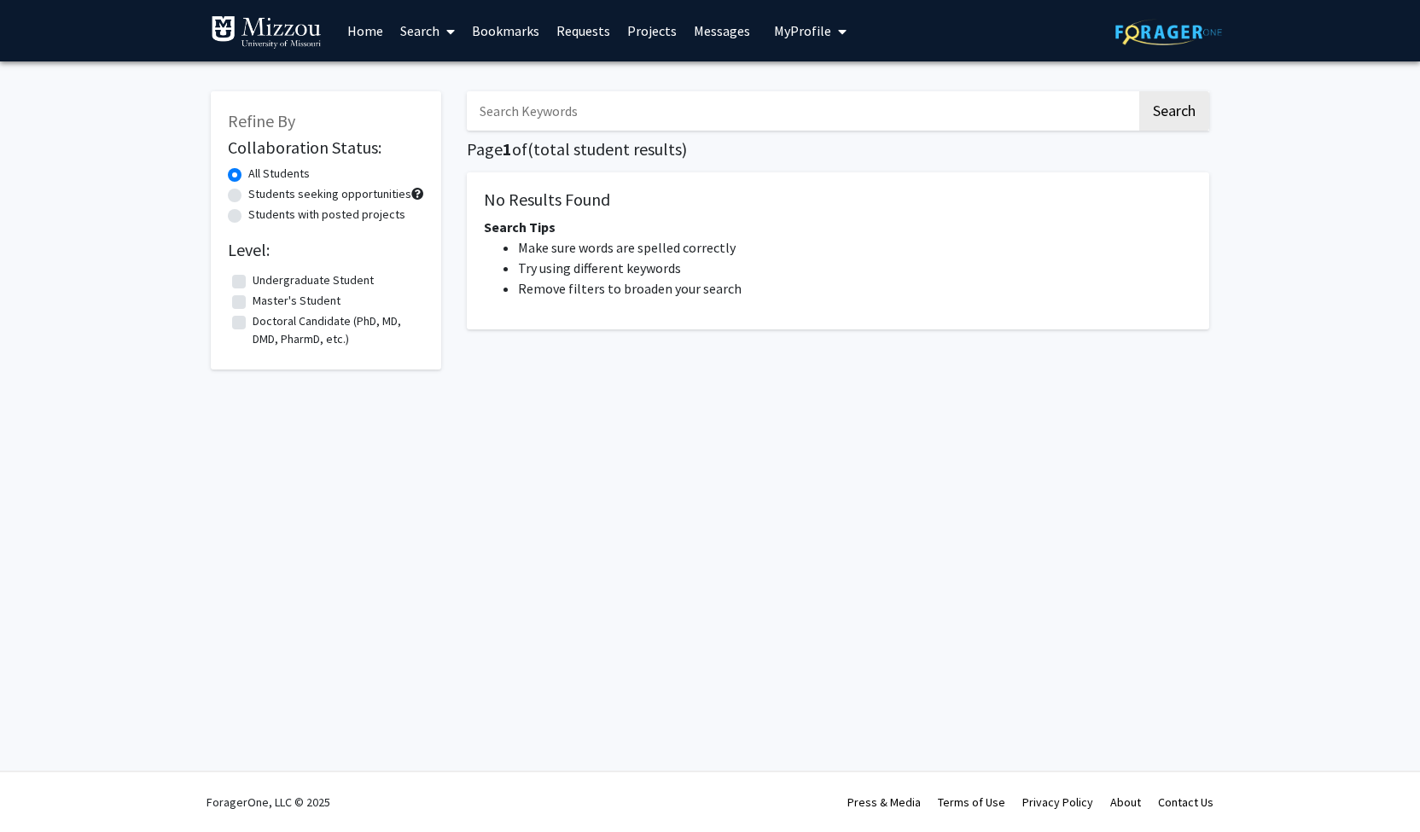
click at [442, 38] on span at bounding box center [447, 32] width 15 height 60
click at [441, 150] on span "Funding, Programs, & External Opportunities" at bounding box center [550, 147] width 317 height 34
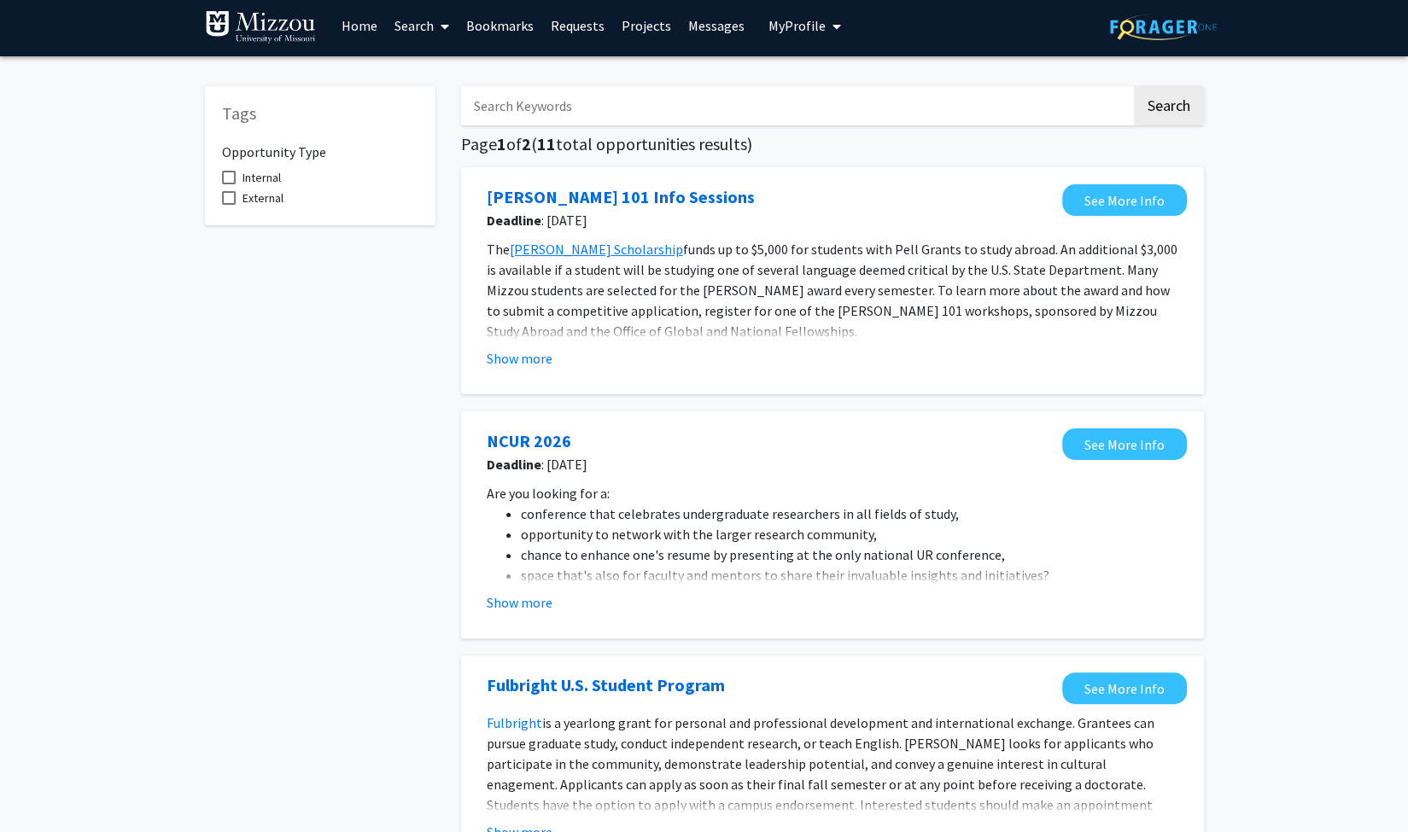
scroll to position [8, 0]
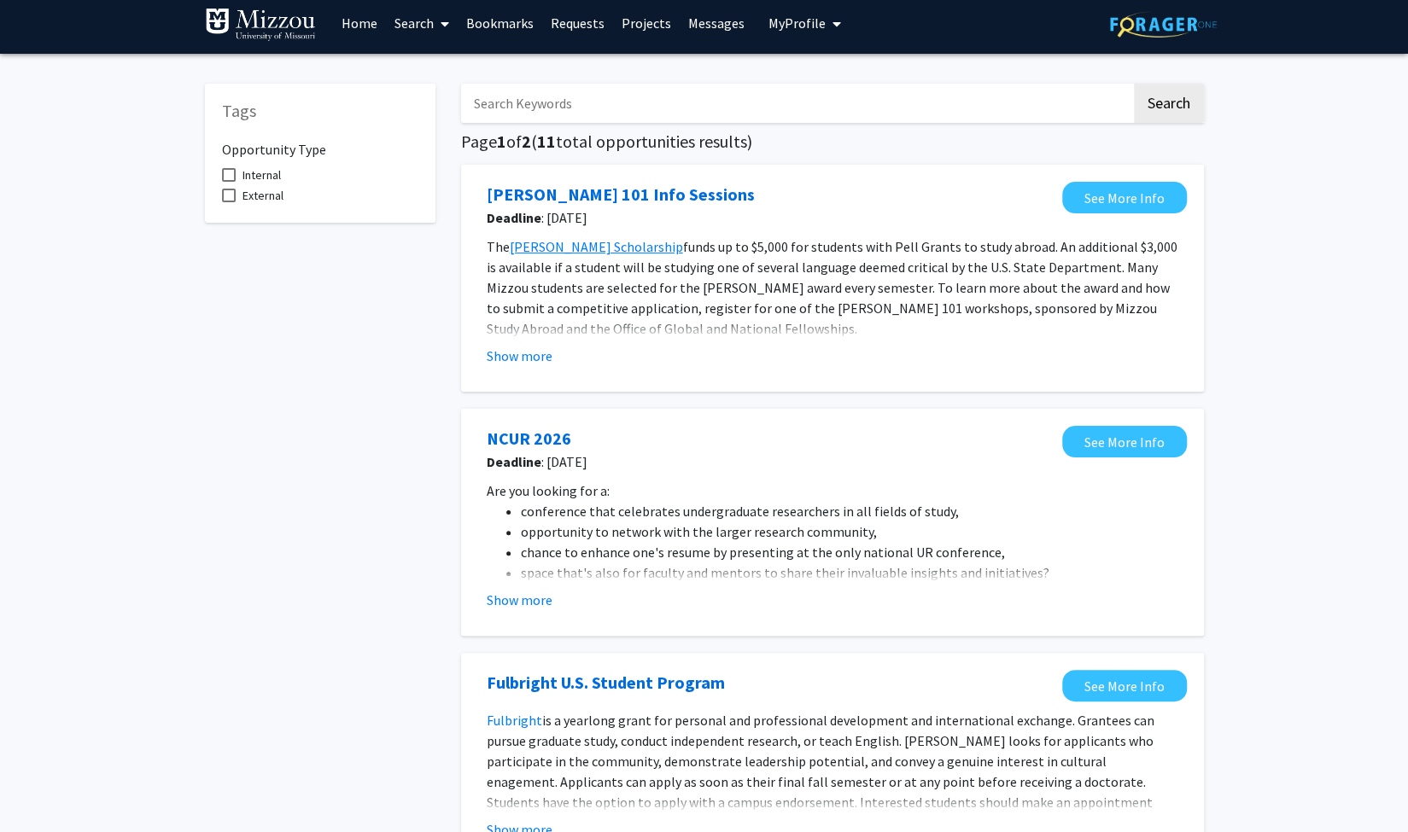
click at [232, 177] on span at bounding box center [229, 175] width 14 height 14
click at [229, 182] on input "Internal" at bounding box center [228, 182] width 1 height 1
checkbox input "true"
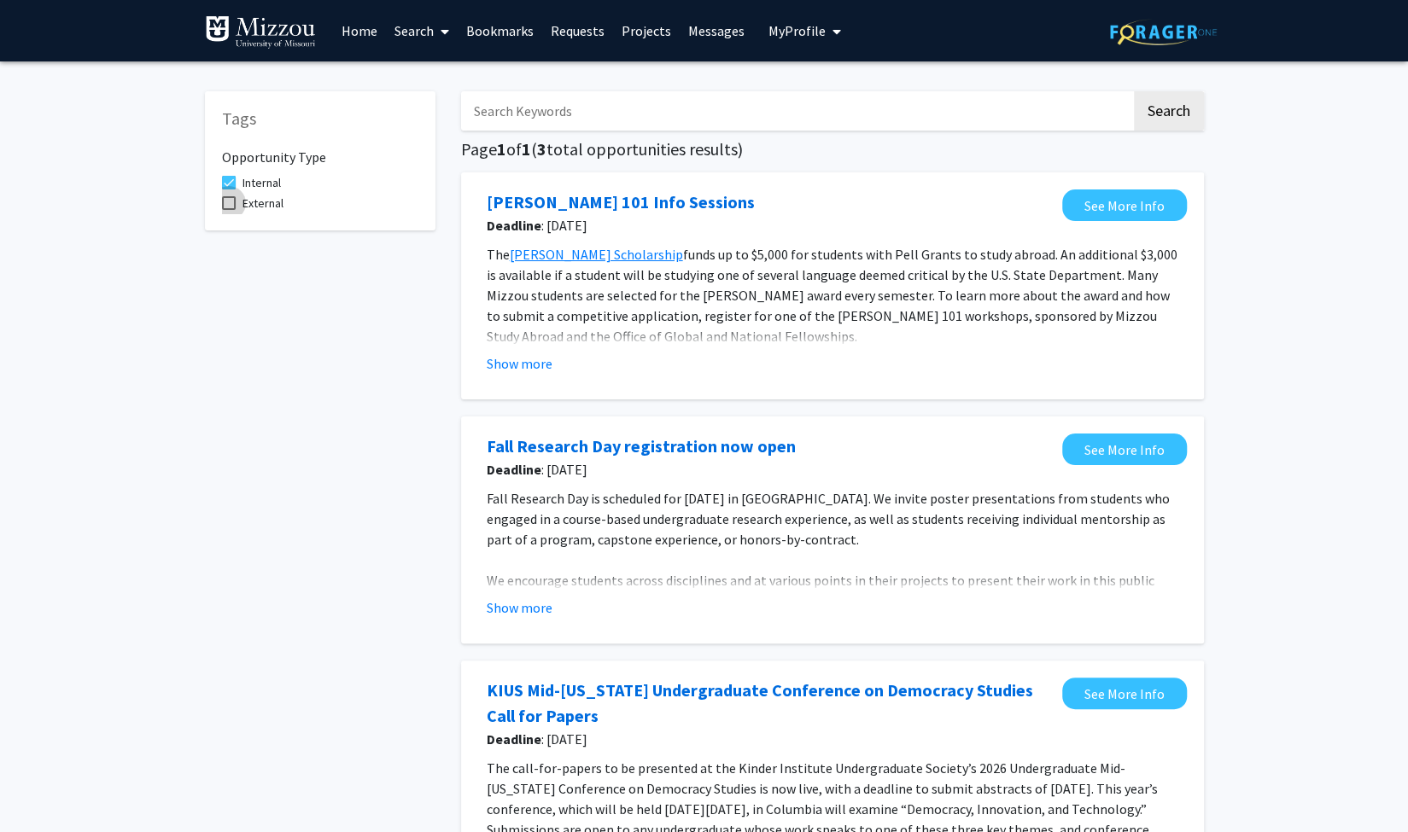
click at [234, 199] on span at bounding box center [229, 203] width 14 height 14
click at [229, 210] on input "External" at bounding box center [228, 210] width 1 height 1
checkbox input "true"
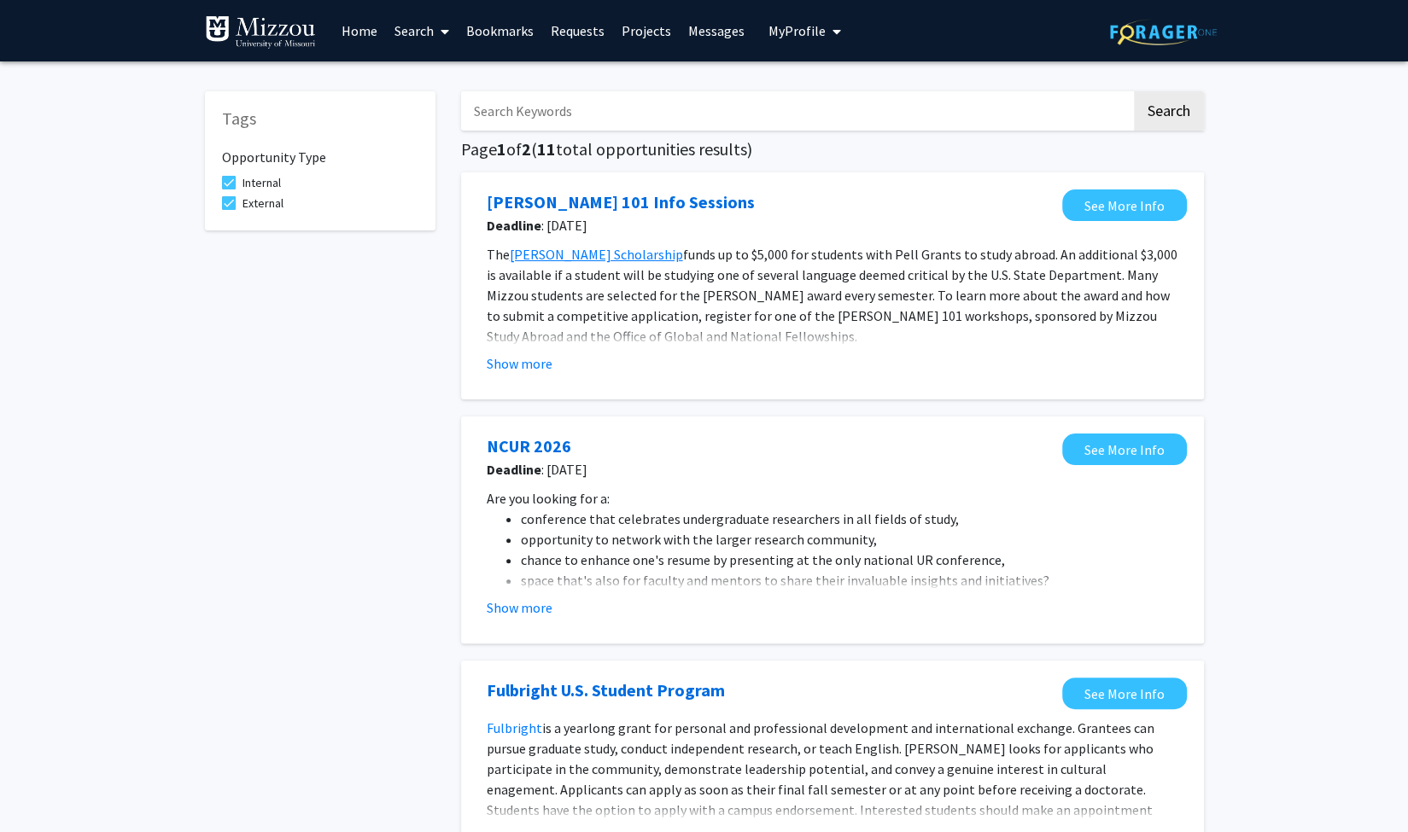
click at [412, 33] on link "Search" at bounding box center [422, 31] width 72 height 60
click at [440, 77] on span "Faculty/Staff" at bounding box center [448, 78] width 125 height 34
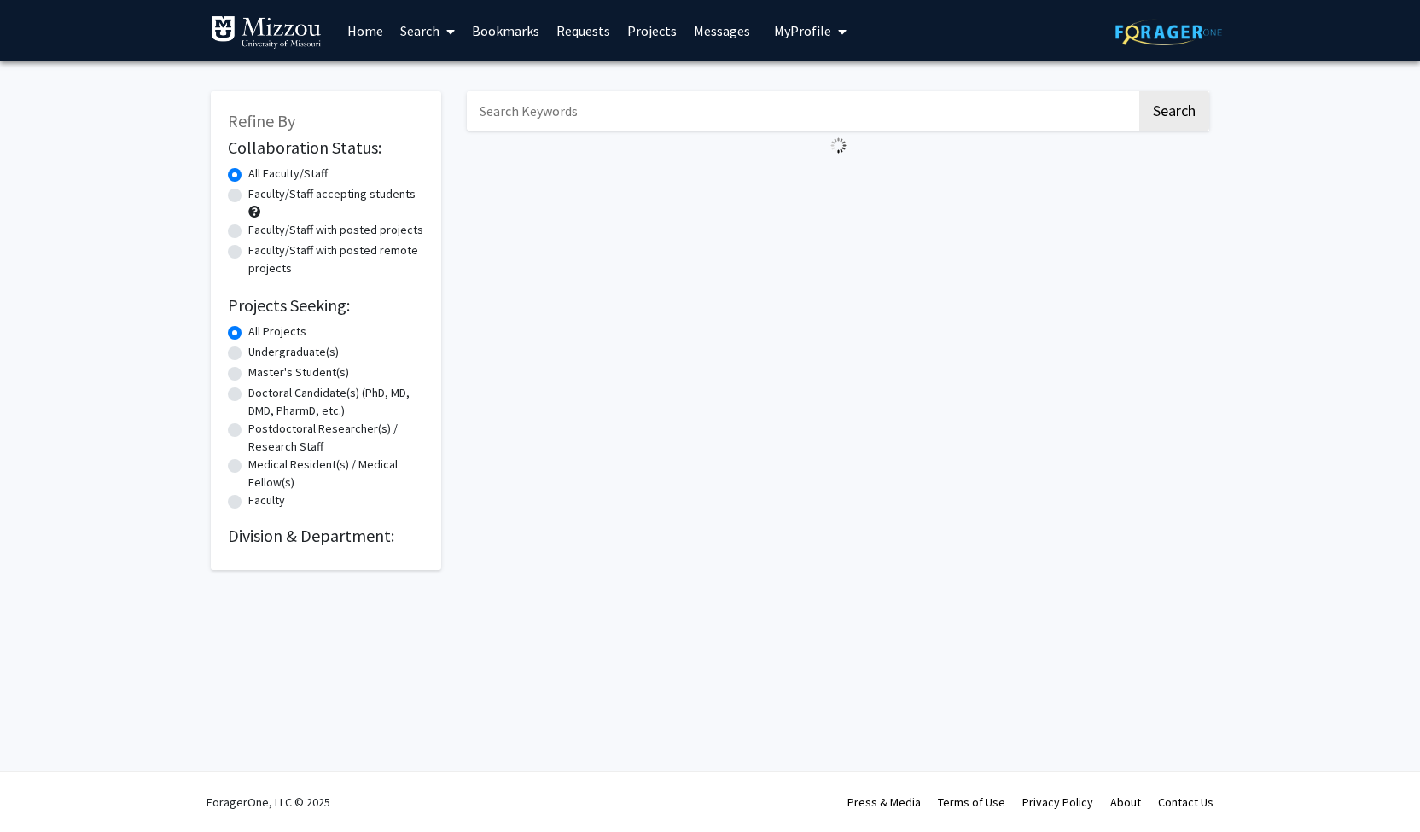
click at [323, 205] on div "Faculty/Staff accepting students" at bounding box center [326, 203] width 196 height 36
click at [322, 201] on label "Faculty/Staff accepting students" at bounding box center [331, 194] width 167 height 18
click at [259, 196] on input "Faculty/Staff accepting students" at bounding box center [253, 190] width 11 height 11
radio input "true"
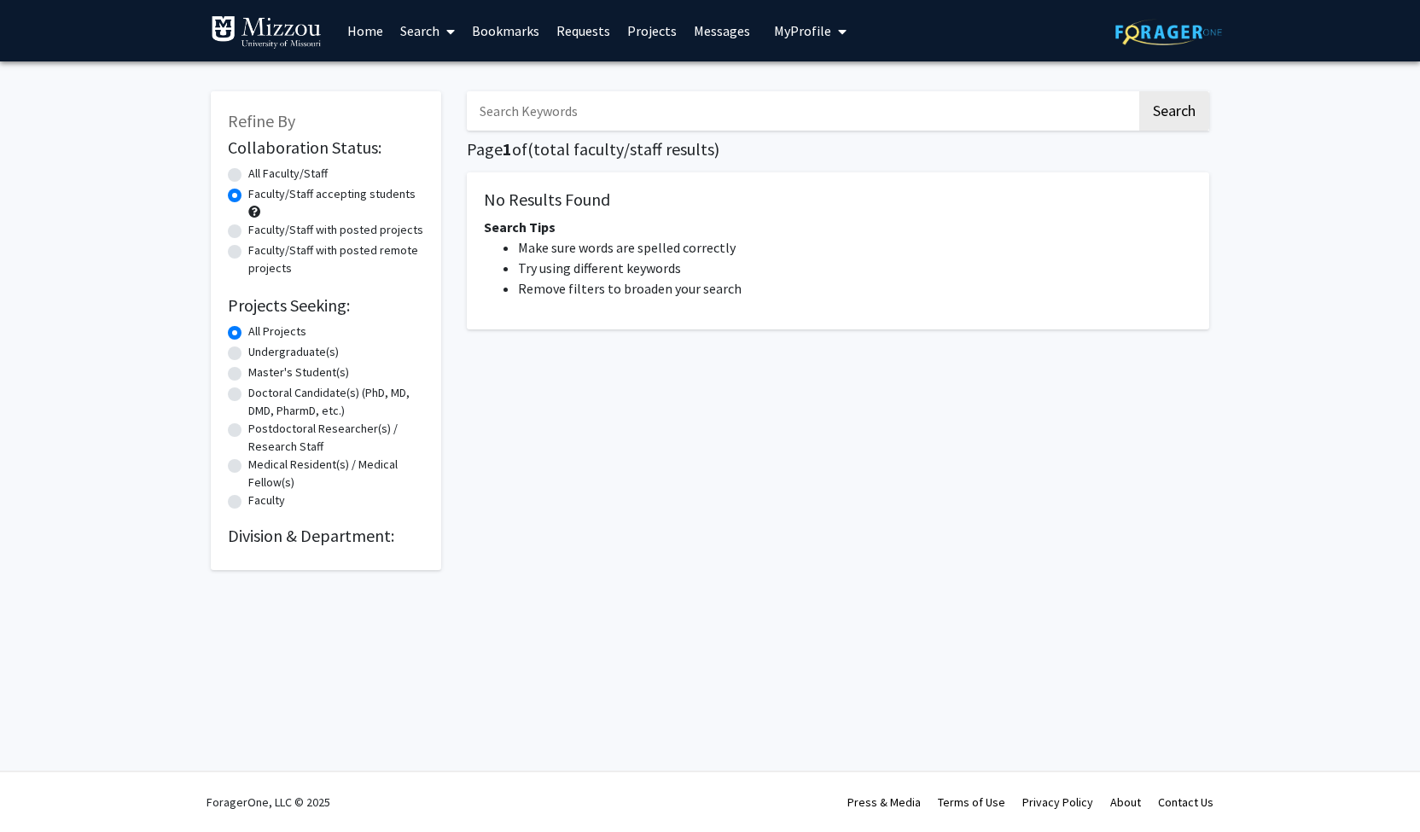
click at [248, 349] on label "Undergraduate(s)" at bounding box center [293, 352] width 90 height 18
click at [248, 349] on input "Undergraduate(s)" at bounding box center [253, 348] width 11 height 11
radio input "true"
click at [1038, 267] on li "Try using different keywords" at bounding box center [855, 268] width 674 height 20
click at [1173, 105] on button "Search" at bounding box center [1175, 110] width 70 height 39
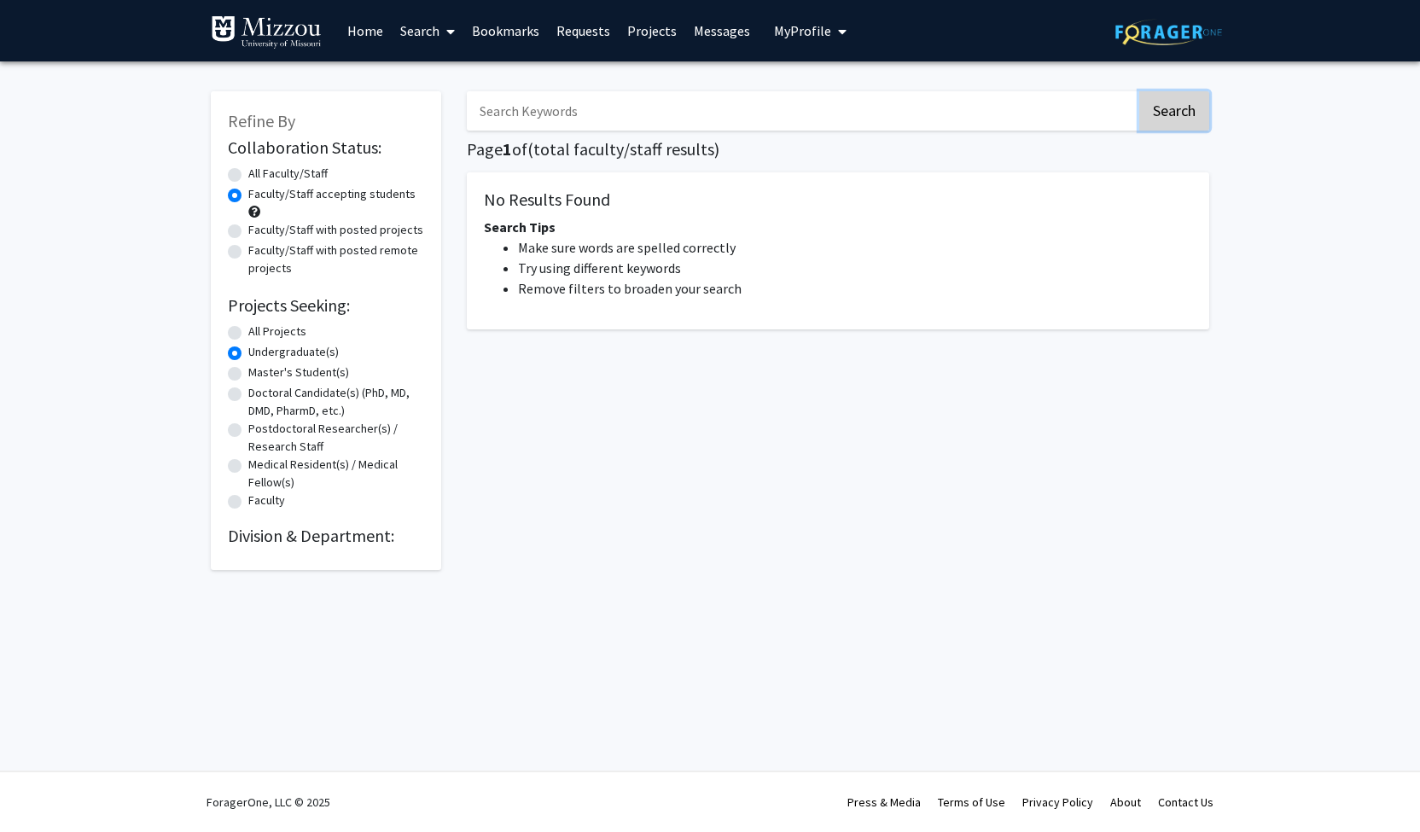
radio input "true"
click at [1173, 105] on button "Search" at bounding box center [1175, 110] width 70 height 39
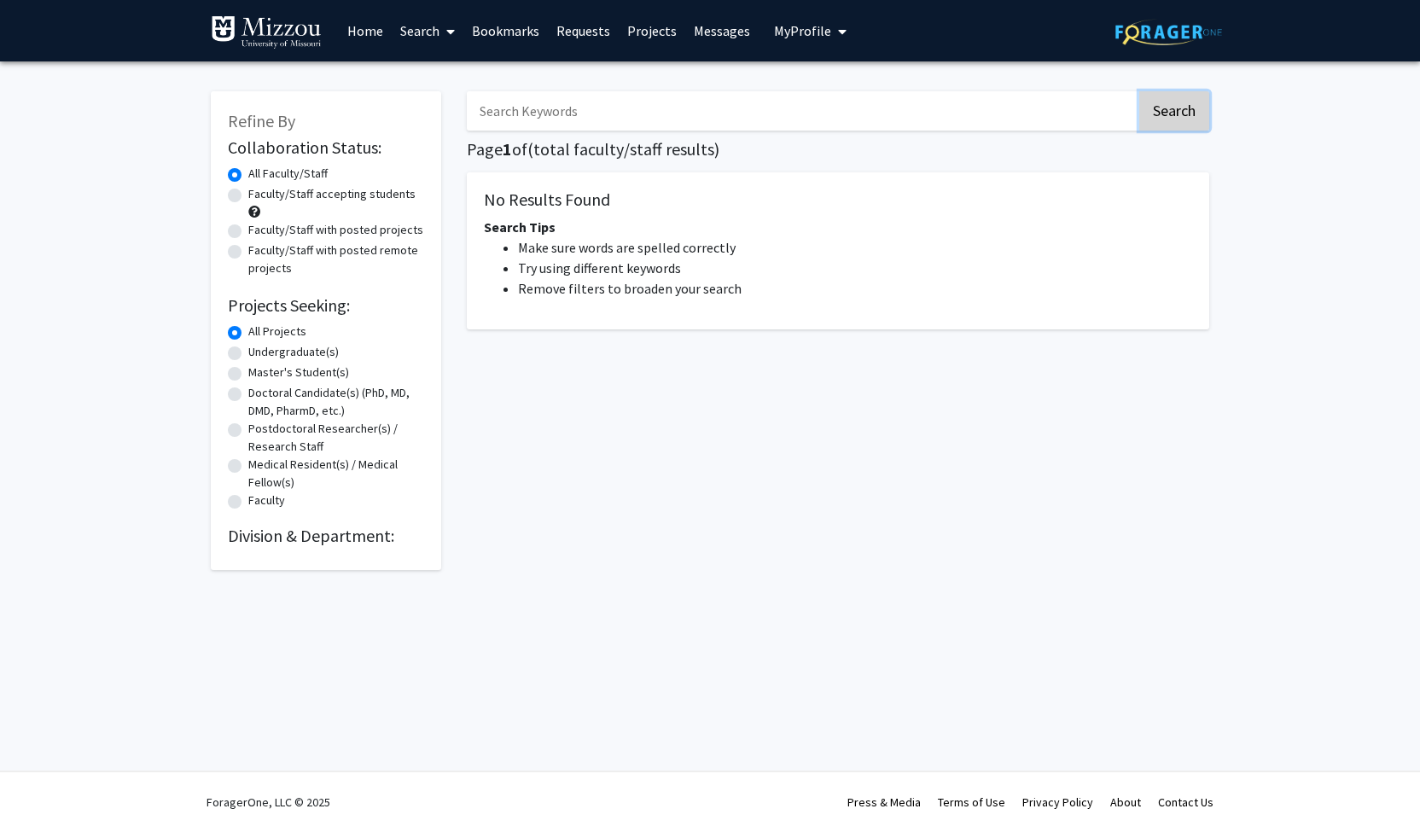
click at [1173, 105] on button "Search" at bounding box center [1175, 110] width 70 height 39
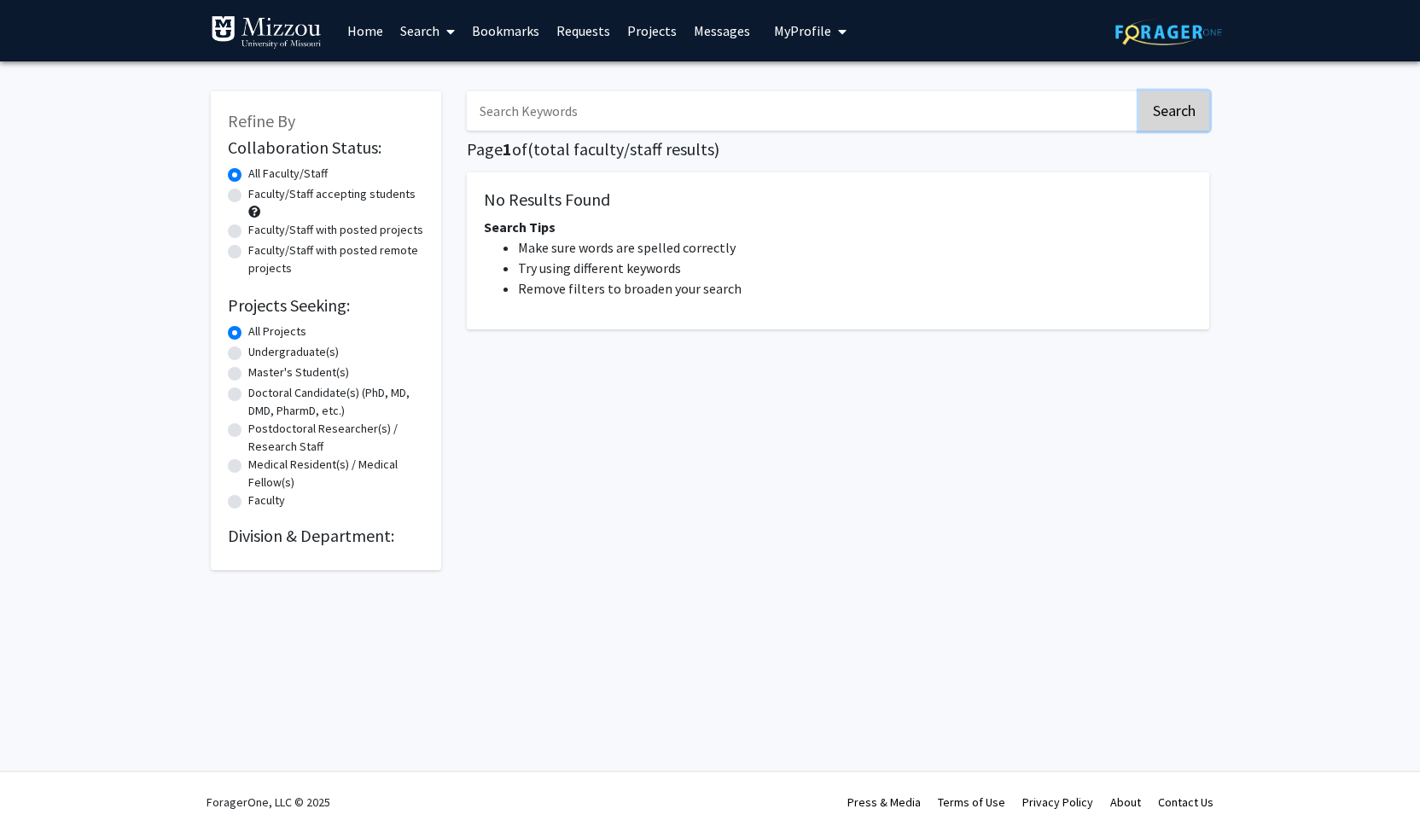
click at [1176, 108] on button "Search" at bounding box center [1175, 110] width 70 height 39
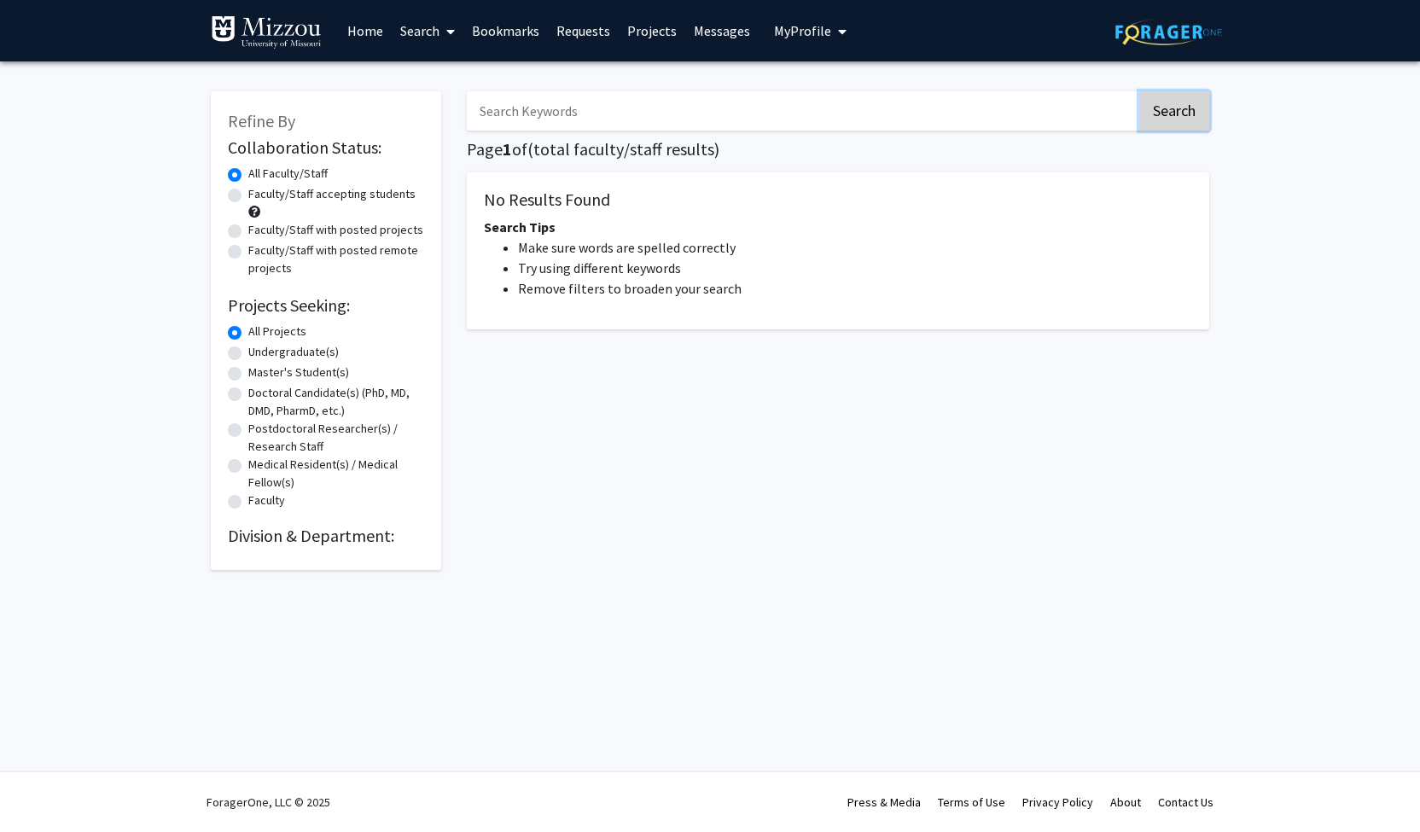
click at [1176, 108] on button "Search" at bounding box center [1175, 110] width 70 height 39
drag, startPoint x: 1176, startPoint y: 108, endPoint x: 1185, endPoint y: 108, distance: 8.6
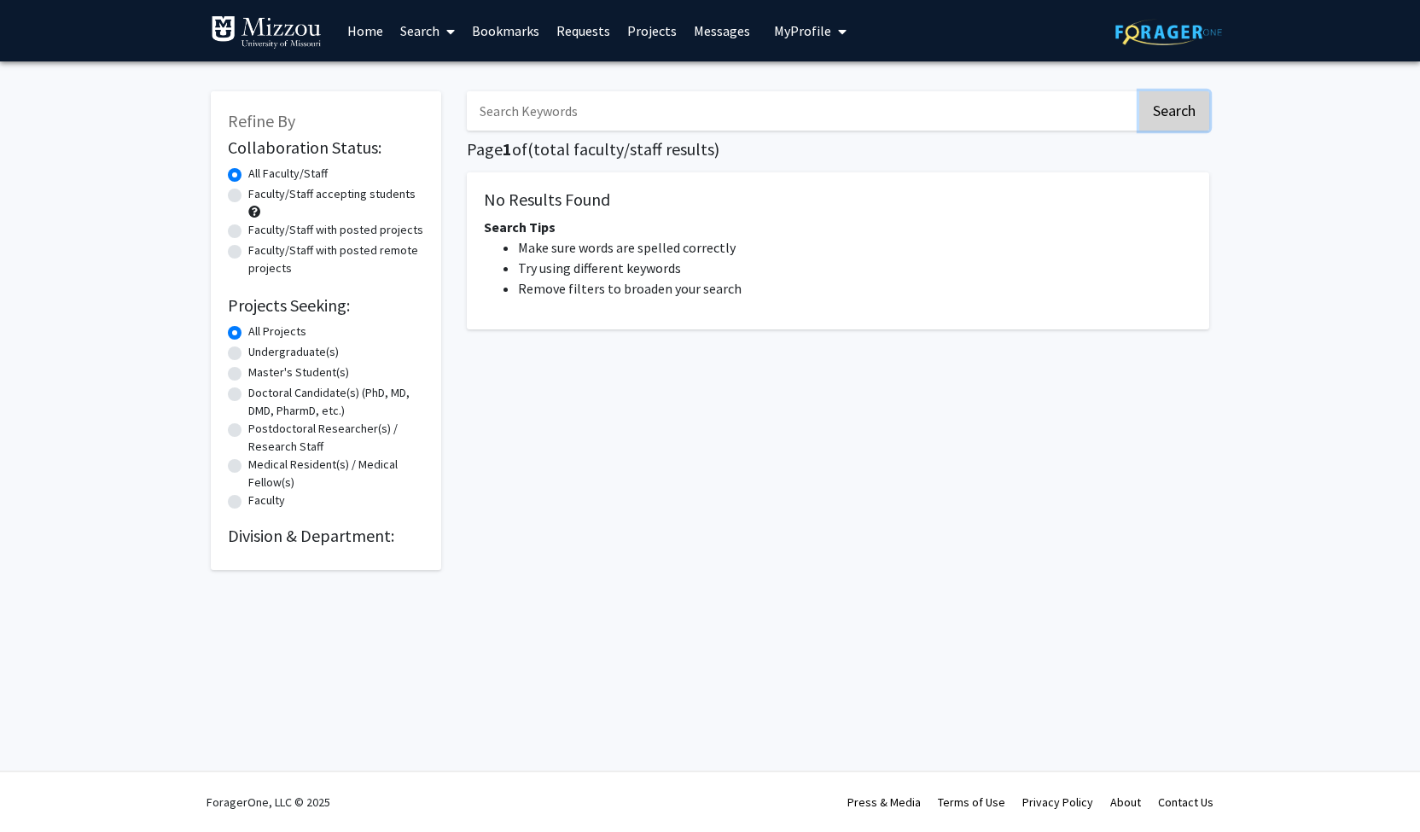
click at [1185, 108] on button "Search" at bounding box center [1175, 110] width 70 height 39
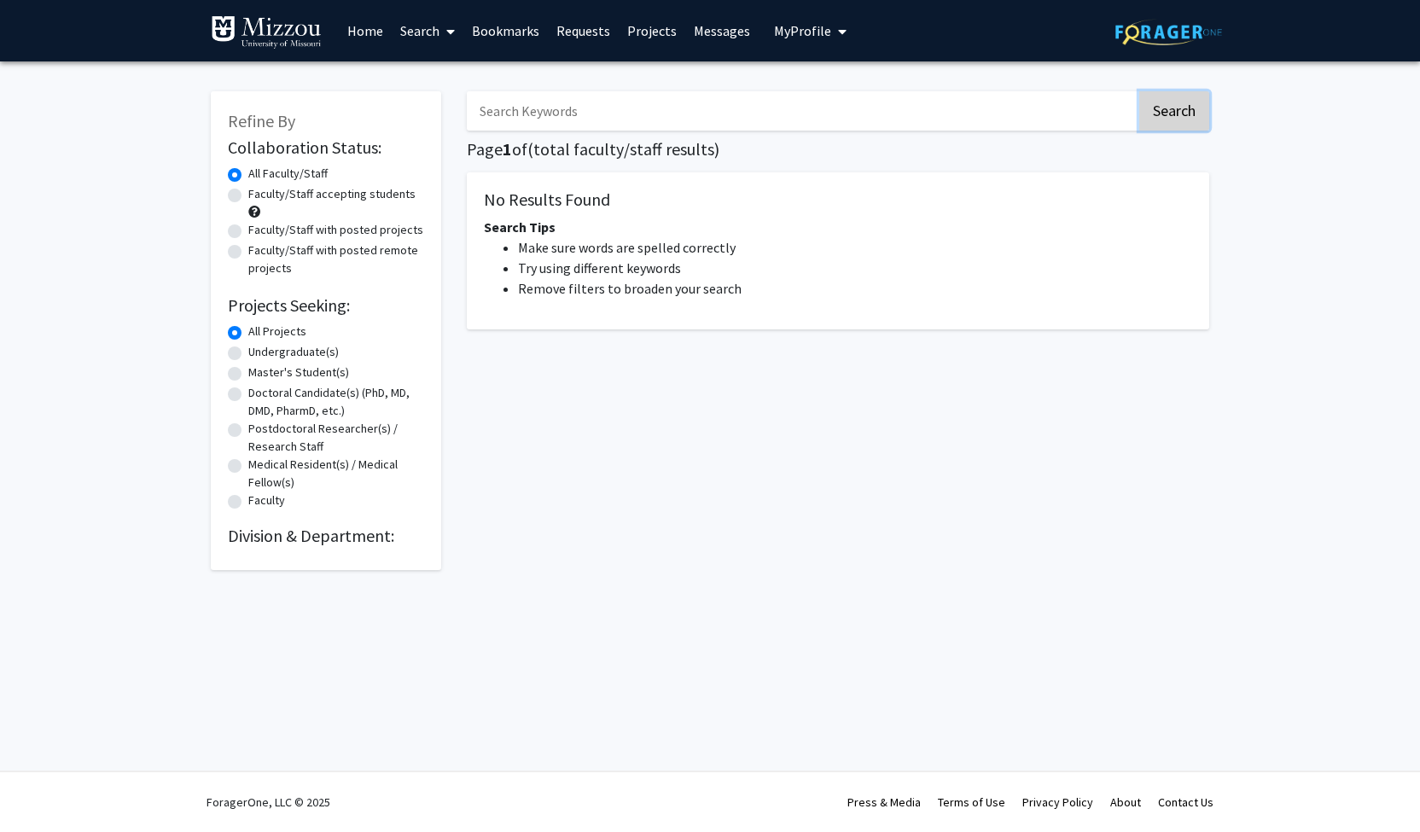
click at [1185, 108] on button "Search" at bounding box center [1175, 110] width 70 height 39
click at [1174, 102] on button "Search" at bounding box center [1175, 110] width 70 height 39
click at [1176, 105] on button "Search" at bounding box center [1175, 110] width 70 height 39
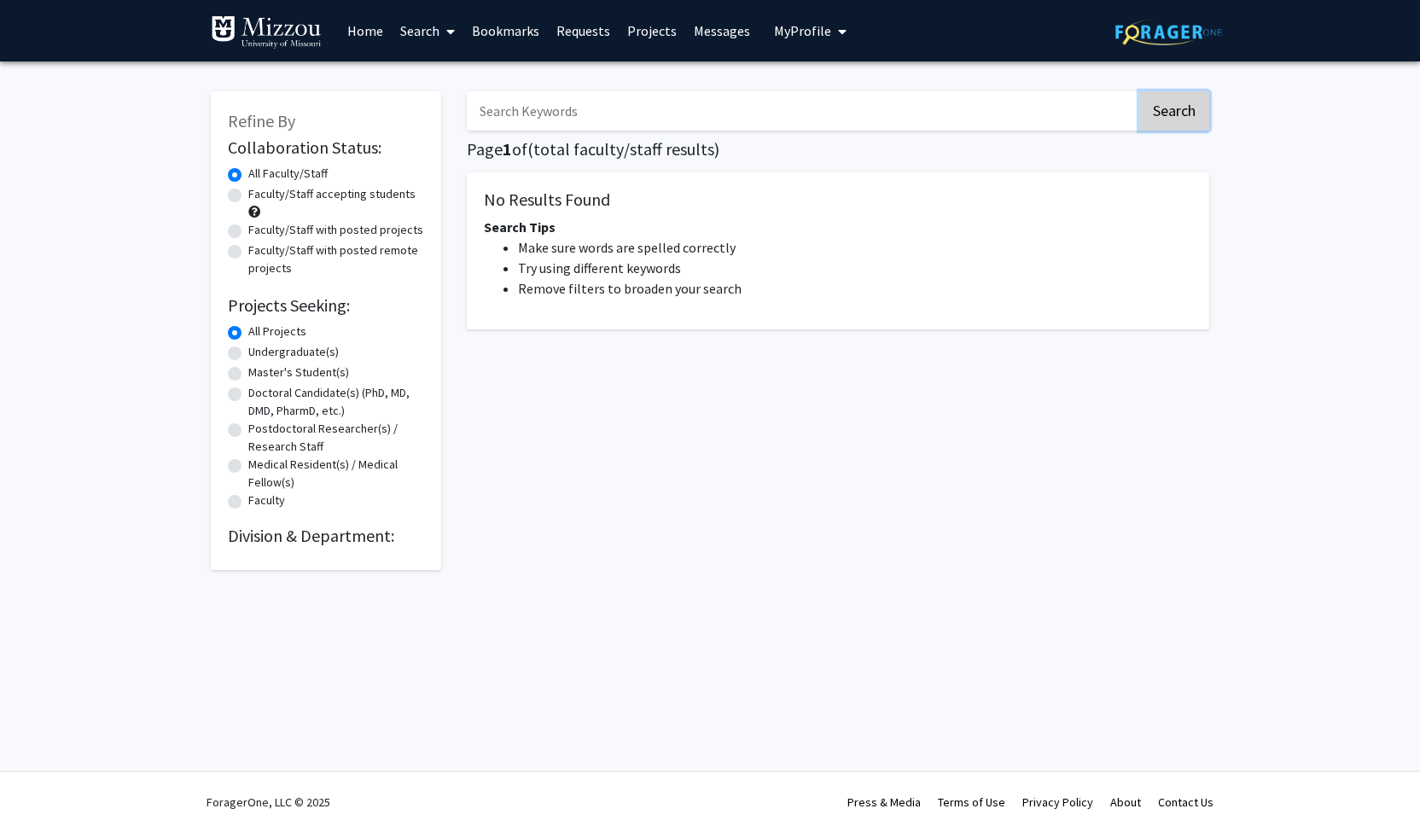
click at [1176, 105] on button "Search" at bounding box center [1175, 110] width 70 height 39
click at [288, 35] on img at bounding box center [266, 32] width 111 height 34
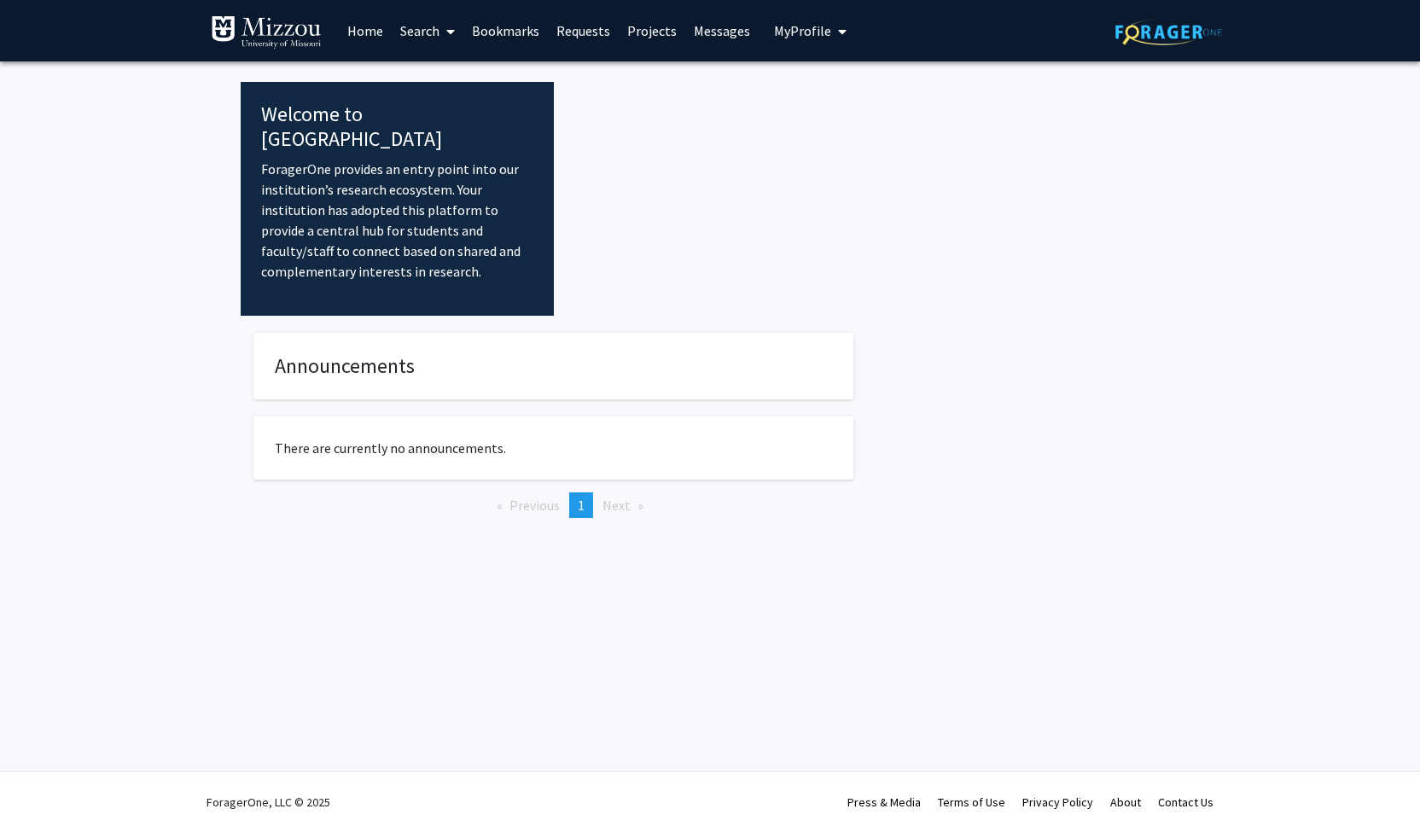
click at [353, 438] on p "There are currently no announcements." at bounding box center [553, 448] width 557 height 20
click at [425, 27] on link "Search" at bounding box center [428, 31] width 72 height 60
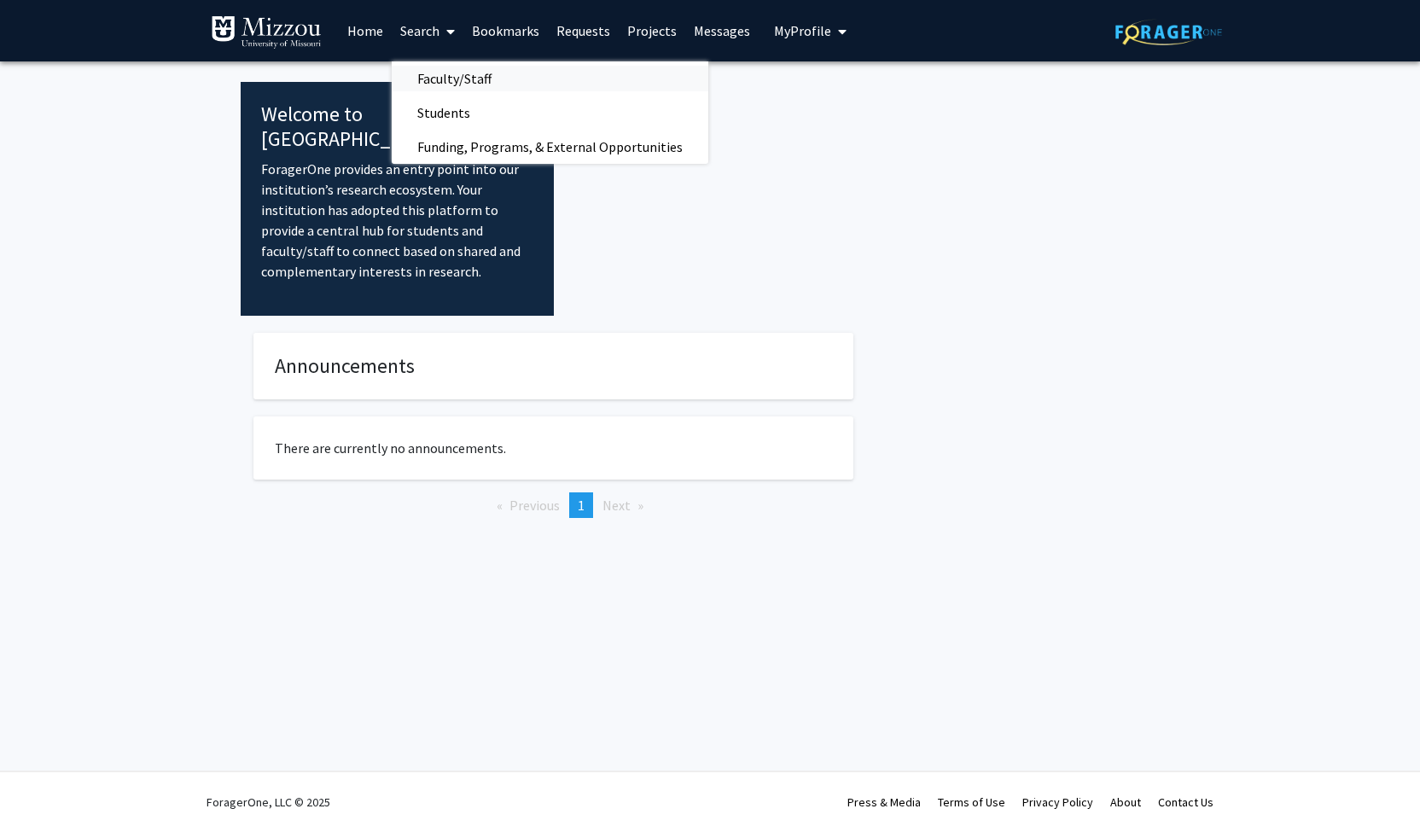
click at [436, 67] on span "Faculty/Staff" at bounding box center [454, 78] width 125 height 34
